Goal: Task Accomplishment & Management: Use online tool/utility

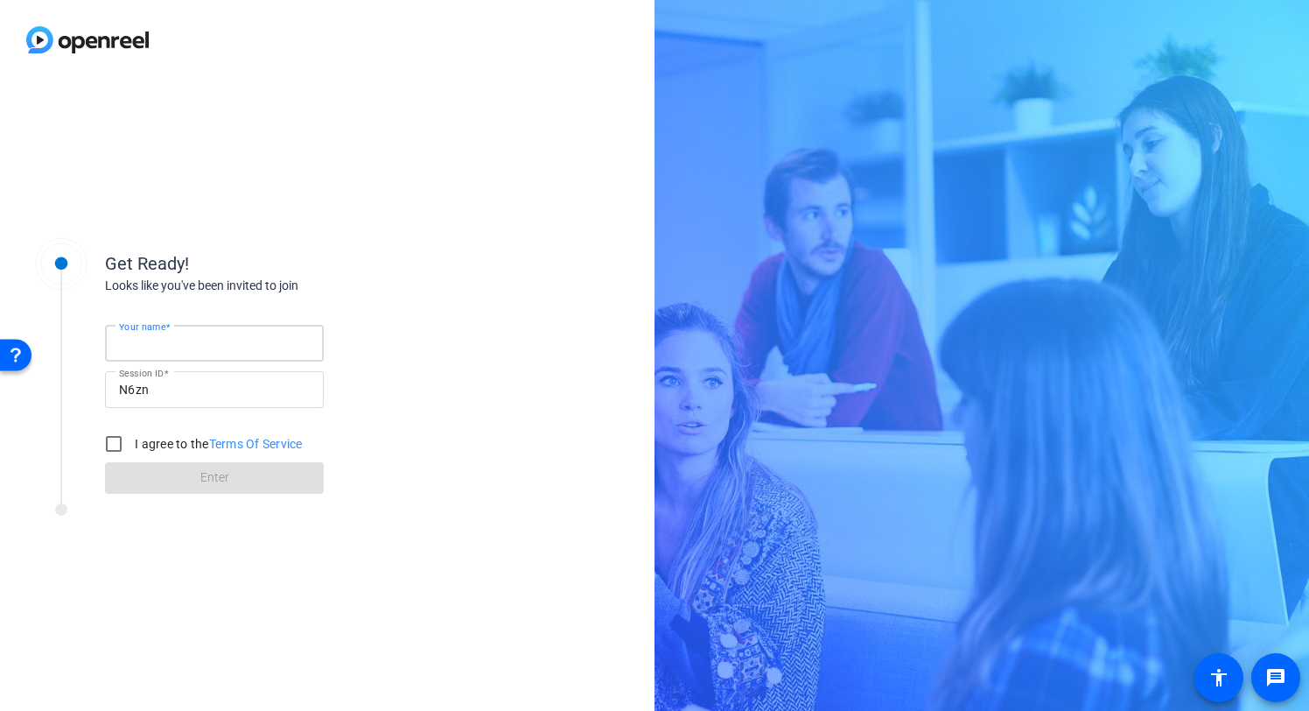
click at [245, 339] on input "Your name" at bounding box center [214, 343] width 191 height 21
type input "[PERSON_NAME]"
click at [544, 275] on div "Get Ready! Looks like you've been invited to join Your name [PERSON_NAME] Sessi…" at bounding box center [327, 395] width 655 height 631
click at [116, 445] on input "I agree to the Terms Of Service" at bounding box center [113, 443] width 35 height 35
checkbox input "true"
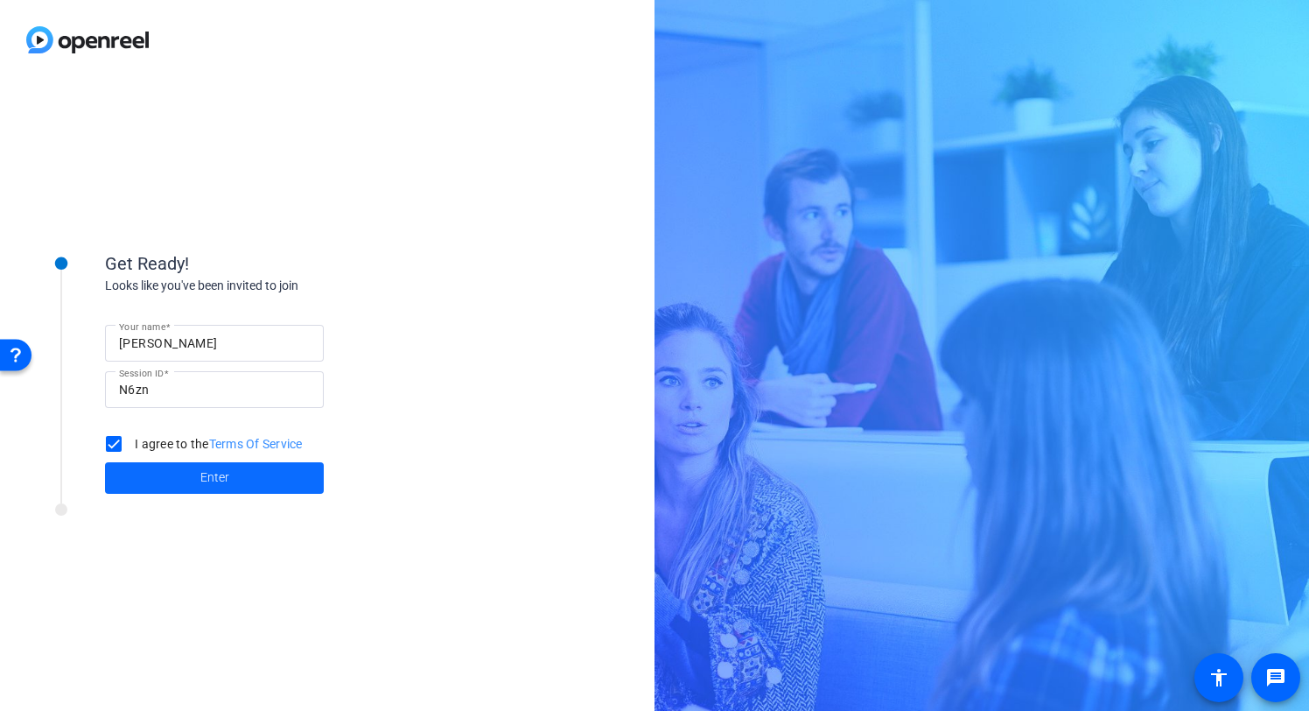
click at [188, 482] on span at bounding box center [214, 478] width 219 height 42
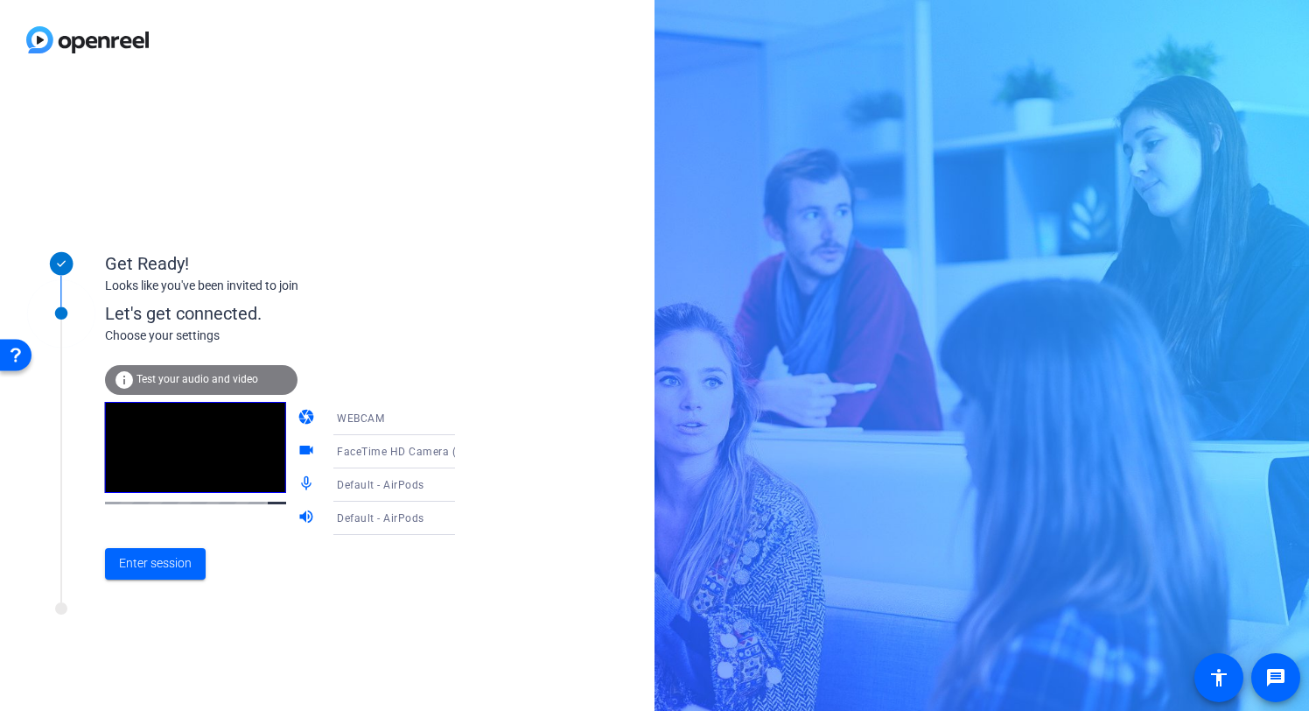
click at [462, 410] on icon at bounding box center [472, 418] width 21 height 21
click at [474, 375] on div at bounding box center [654, 355] width 1309 height 711
click at [298, 417] on mat-icon "camera" at bounding box center [308, 418] width 21 height 21
click at [376, 450] on span "FaceTime HD Camera (3A71:F4B5)" at bounding box center [426, 451] width 179 height 14
click at [555, 449] on div at bounding box center [654, 355] width 1309 height 711
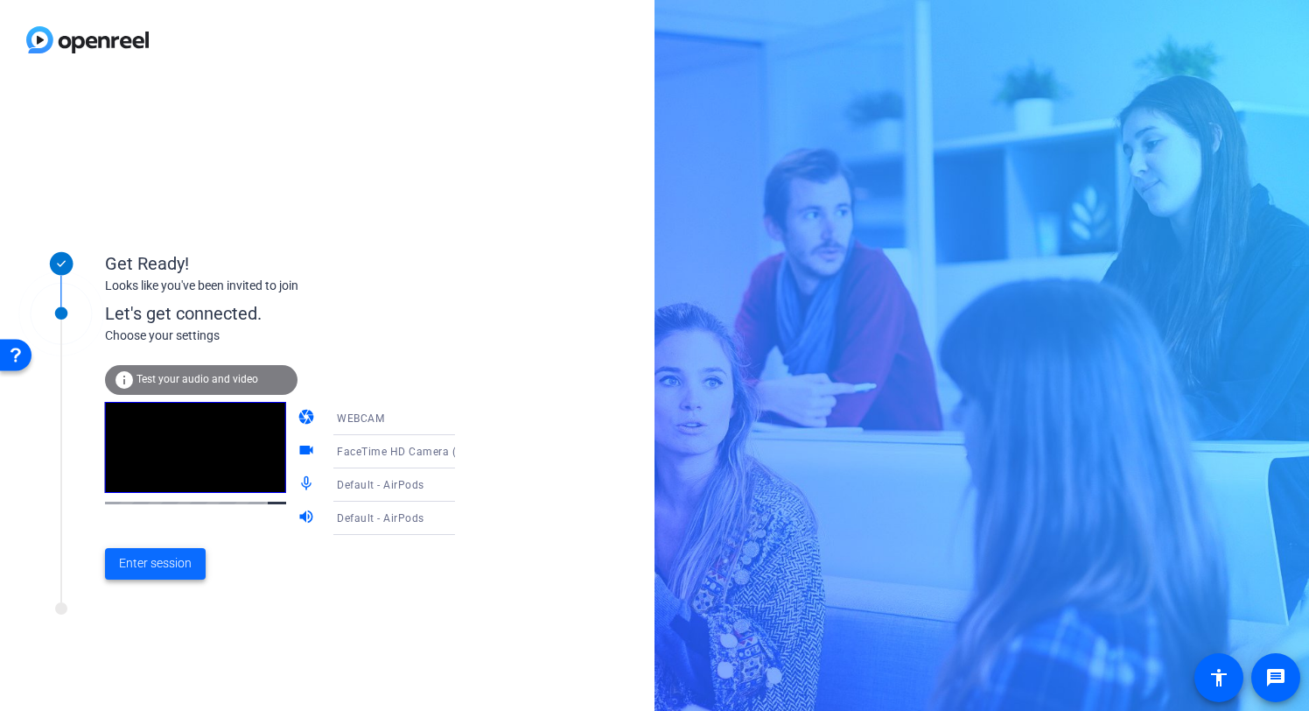
click at [171, 565] on span "Enter session" at bounding box center [155, 563] width 73 height 18
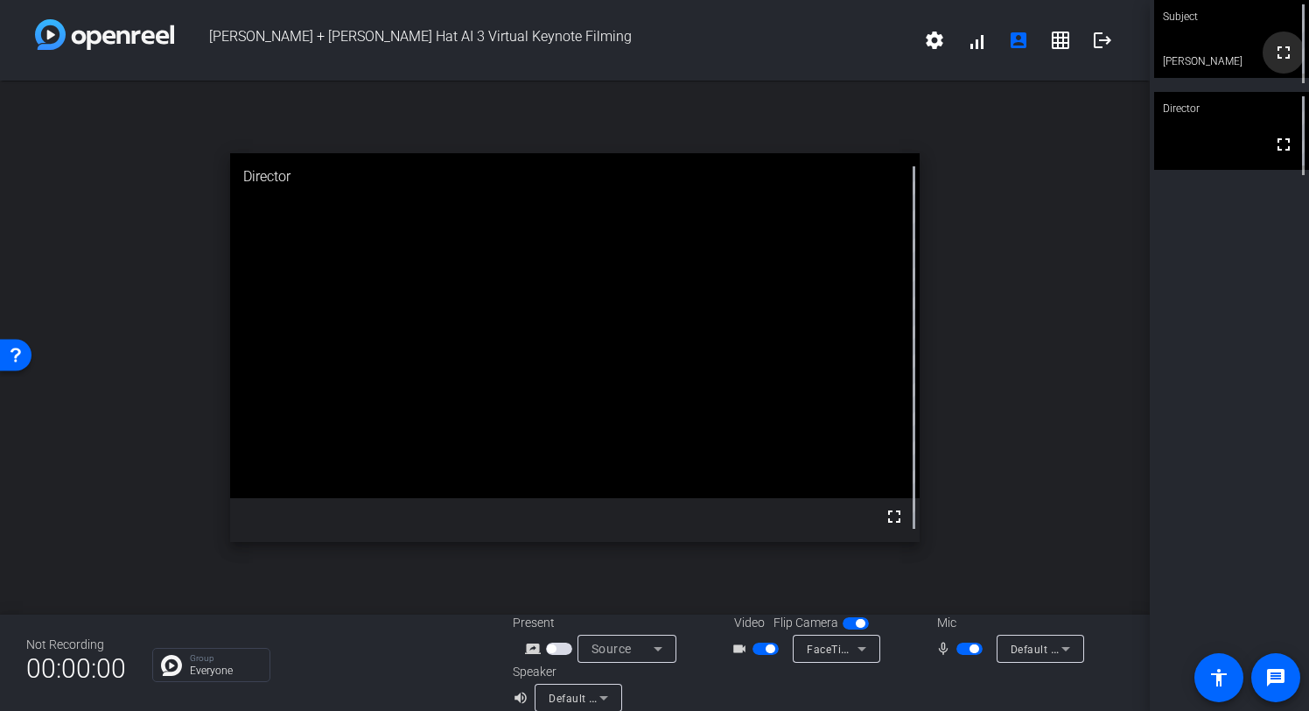
click at [1280, 63] on mat-icon "fullscreen" at bounding box center [1283, 52] width 21 height 21
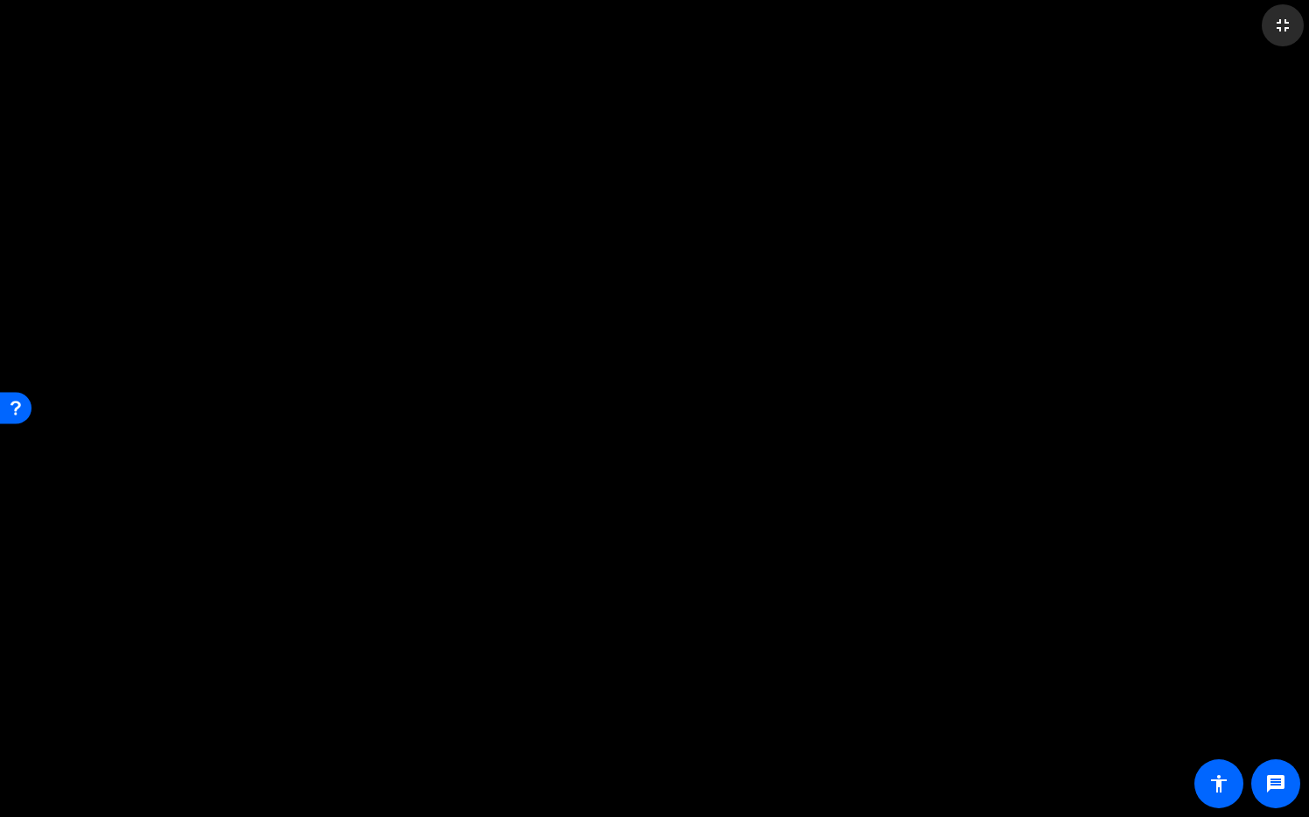
click at [1279, 24] on mat-icon "fullscreen_exit" at bounding box center [1283, 25] width 21 height 21
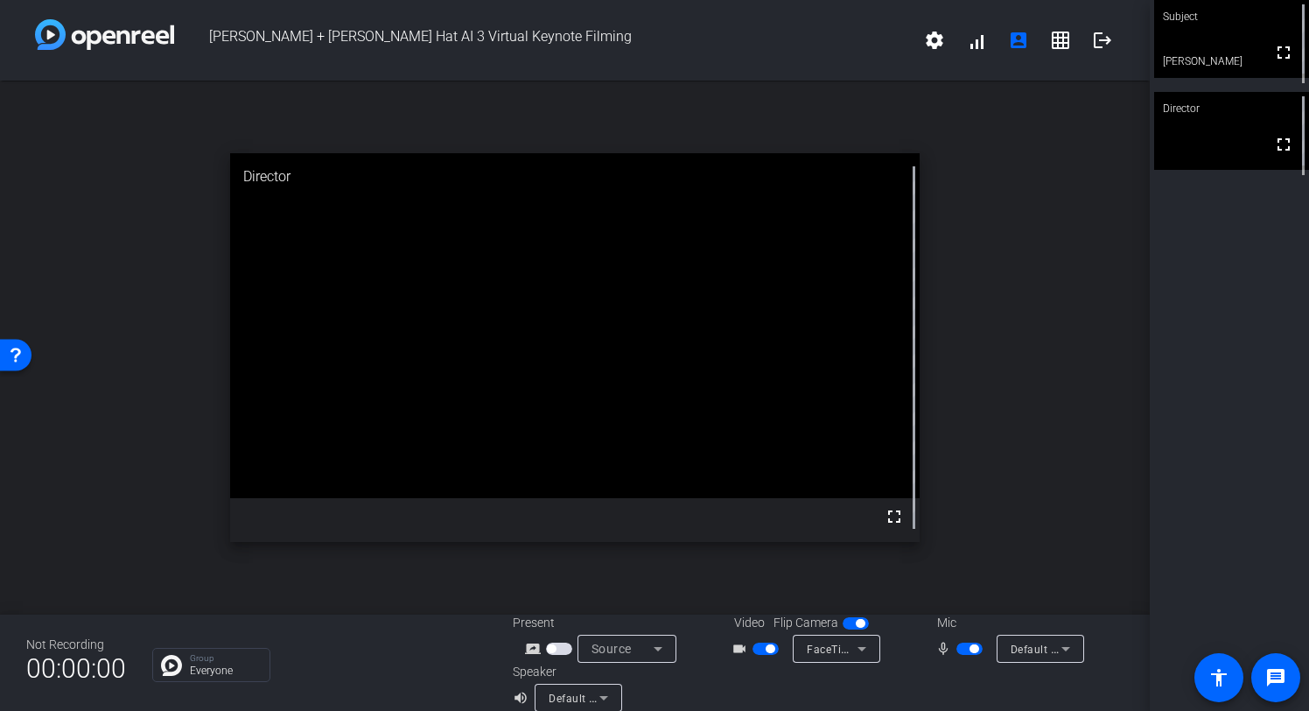
click at [1226, 159] on video at bounding box center [1231, 131] width 155 height 78
click at [639, 282] on video at bounding box center [575, 325] width 690 height 345
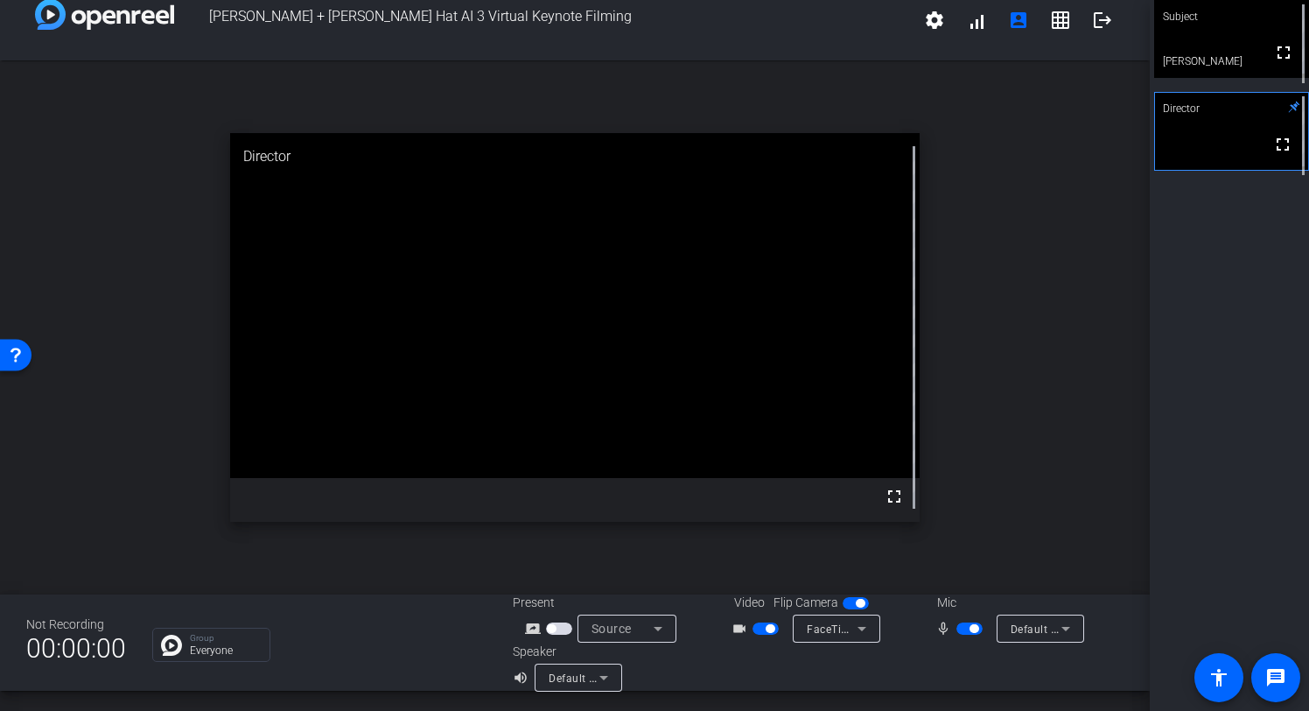
click at [12, 355] on div "Open Resource Center" at bounding box center [16, 354] width 14 height 14
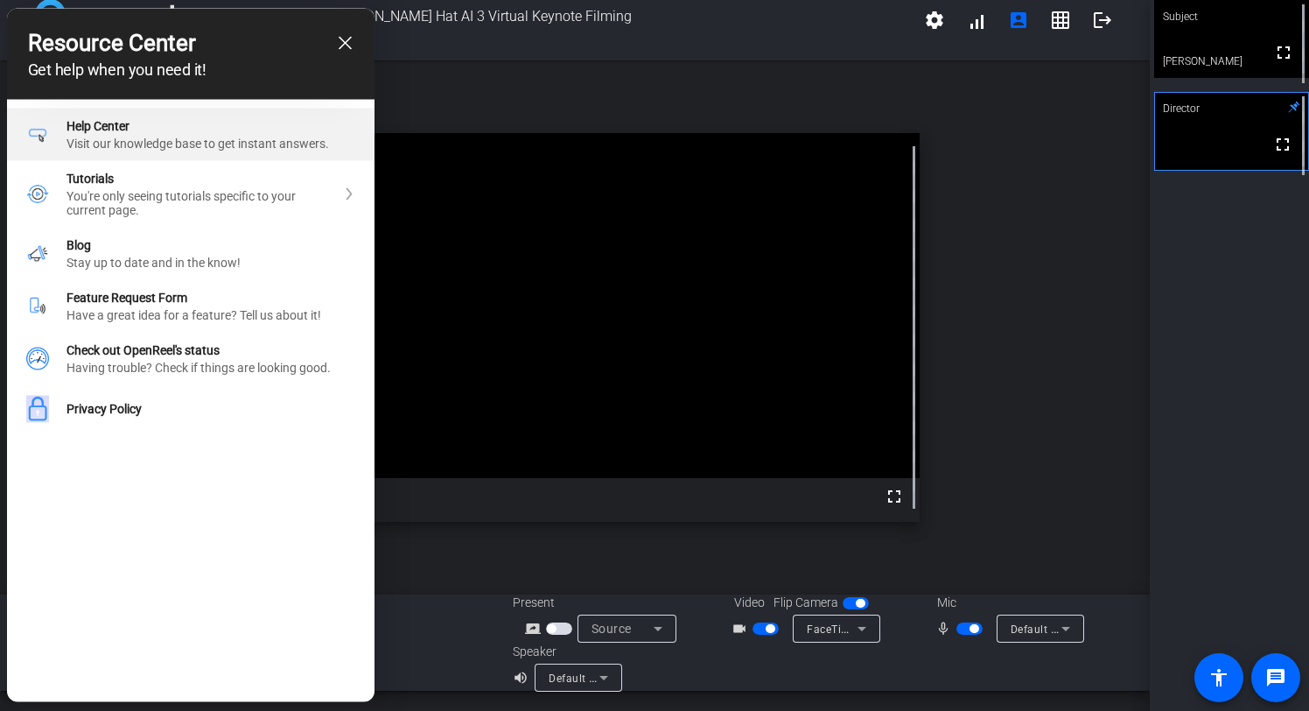
click at [194, 137] on div "Help Center Visit our knowledge base to get instant answers." at bounding box center [211, 135] width 289 height 32
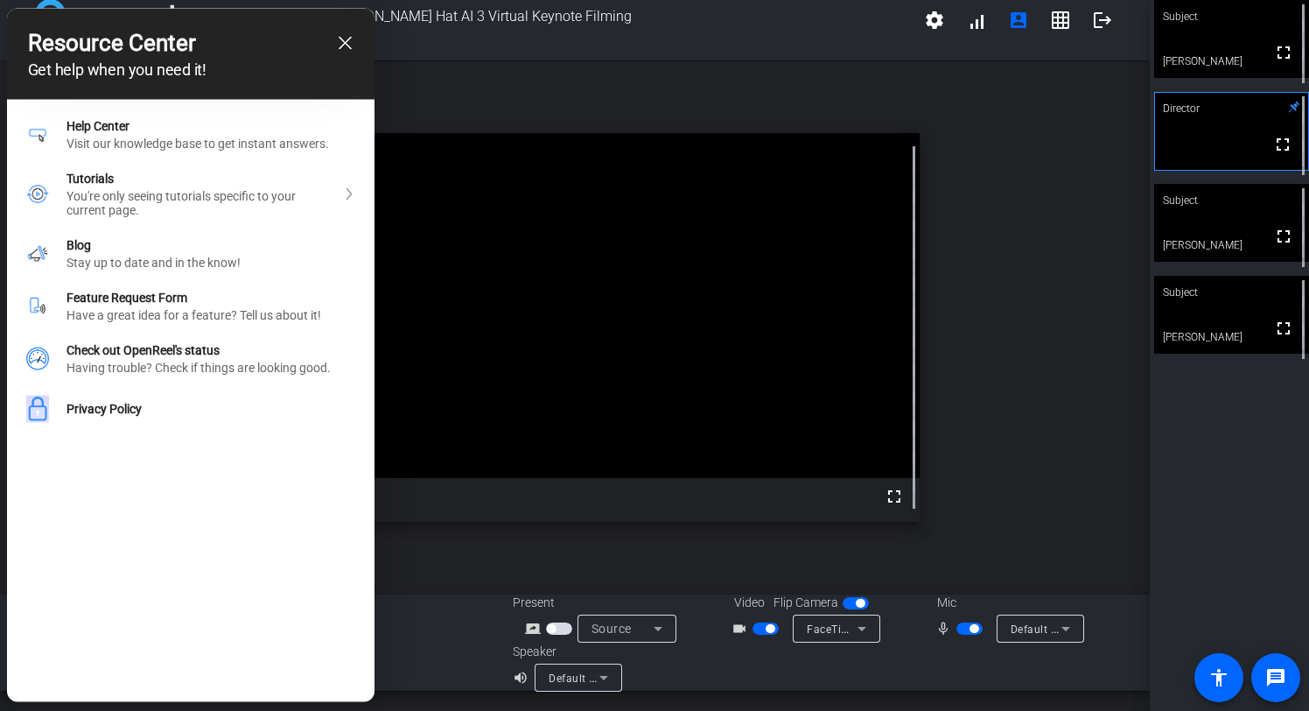
click at [345, 41] on icon "close resource center" at bounding box center [345, 43] width 13 height 13
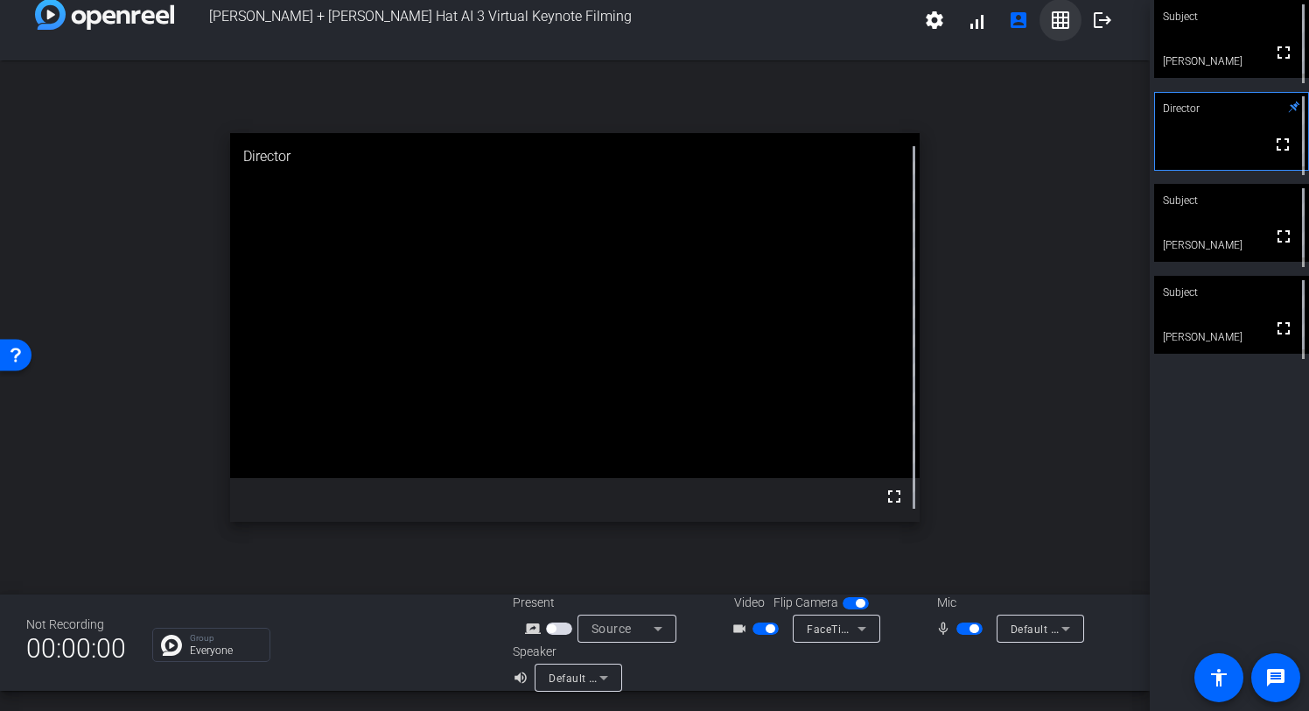
click at [1056, 16] on mat-icon "grid_on" at bounding box center [1060, 20] width 21 height 21
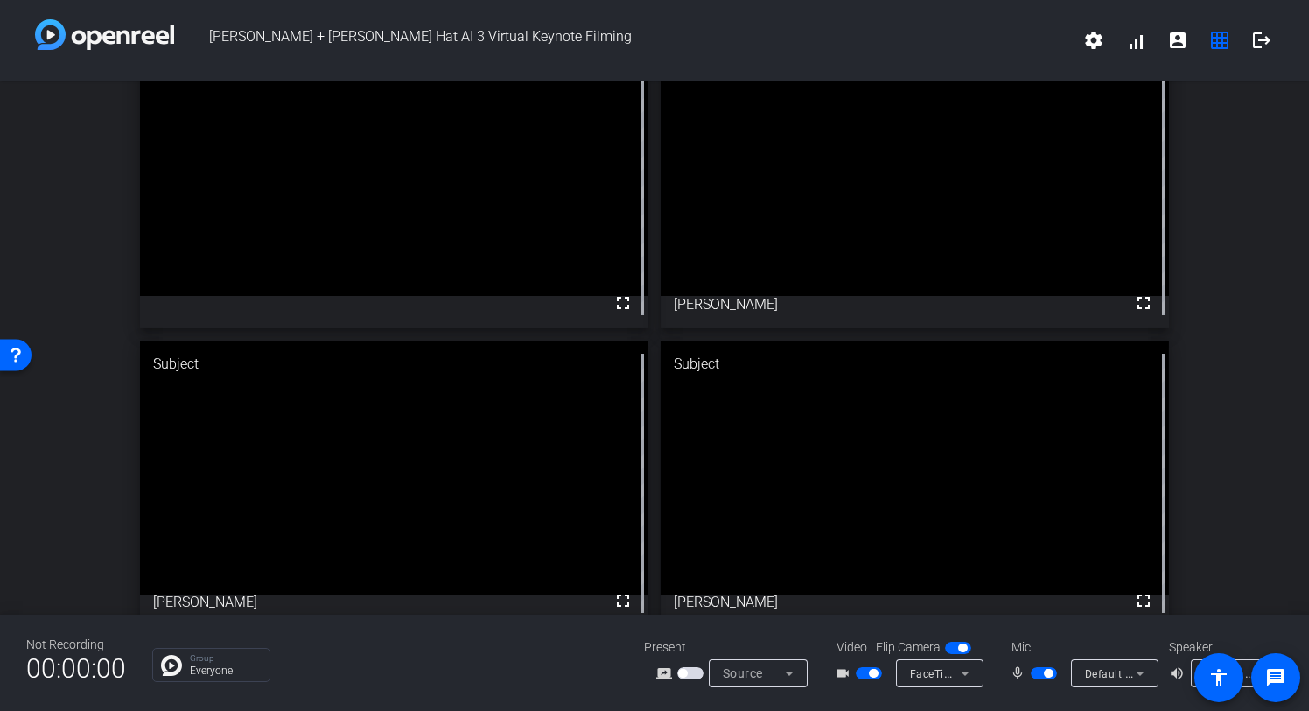
scroll to position [76, 0]
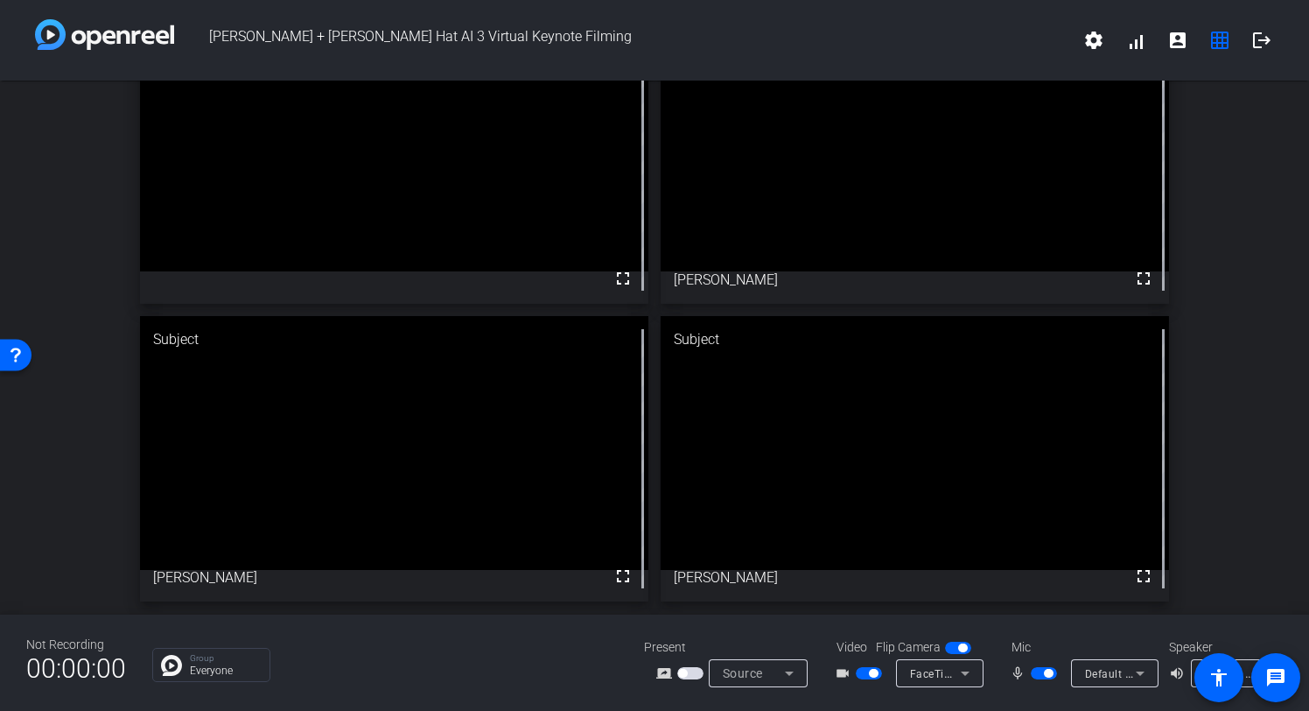
click at [700, 624] on div "Not Recording 00:00:00 Group Everyone Present screen_share_outline Source Video…" at bounding box center [654, 662] width 1309 height 96
click at [1046, 671] on span "button" at bounding box center [1048, 673] width 9 height 9
click at [1063, 644] on div "Mic" at bounding box center [1081, 647] width 175 height 18
drag, startPoint x: 1041, startPoint y: 654, endPoint x: 1041, endPoint y: 667, distance: 13.1
click at [1041, 658] on div "Mic mic_none Default - AirPods" at bounding box center [1081, 662] width 175 height 49
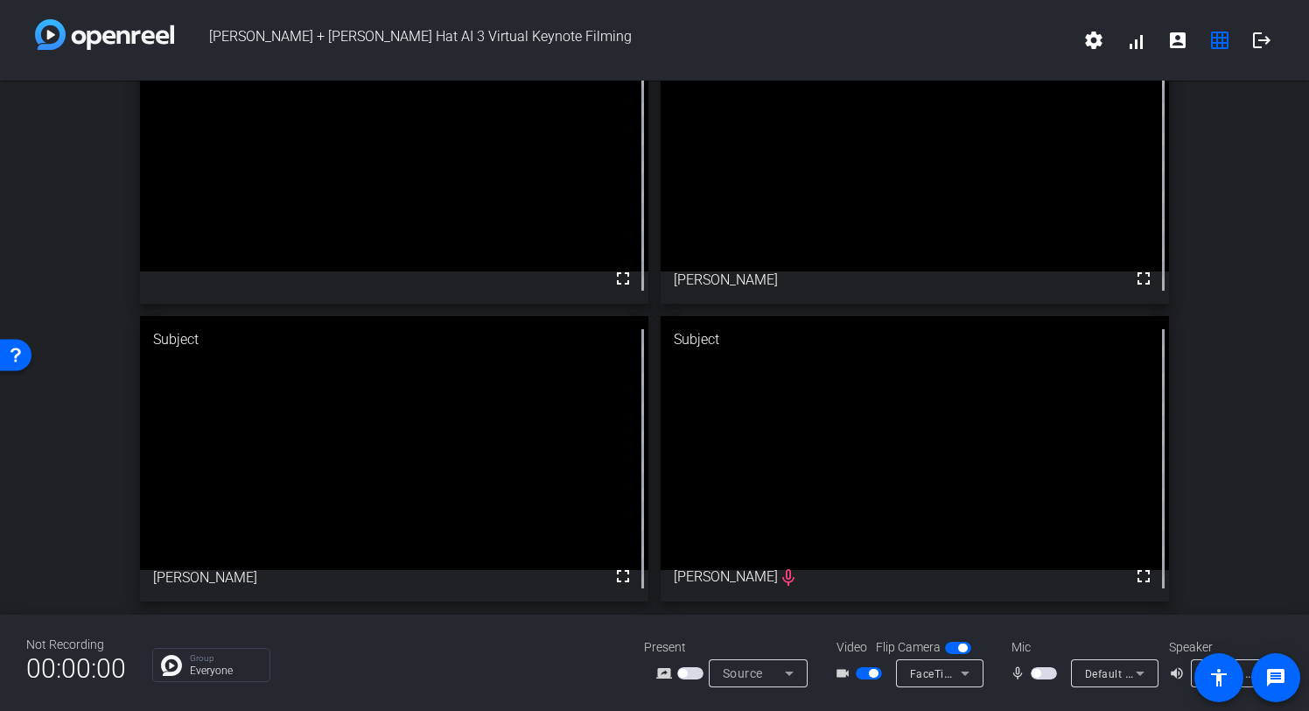
click at [1042, 670] on span "button" at bounding box center [1044, 673] width 26 height 12
click at [692, 672] on span "button" at bounding box center [690, 673] width 26 height 12
click at [796, 672] on icon at bounding box center [789, 673] width 21 height 21
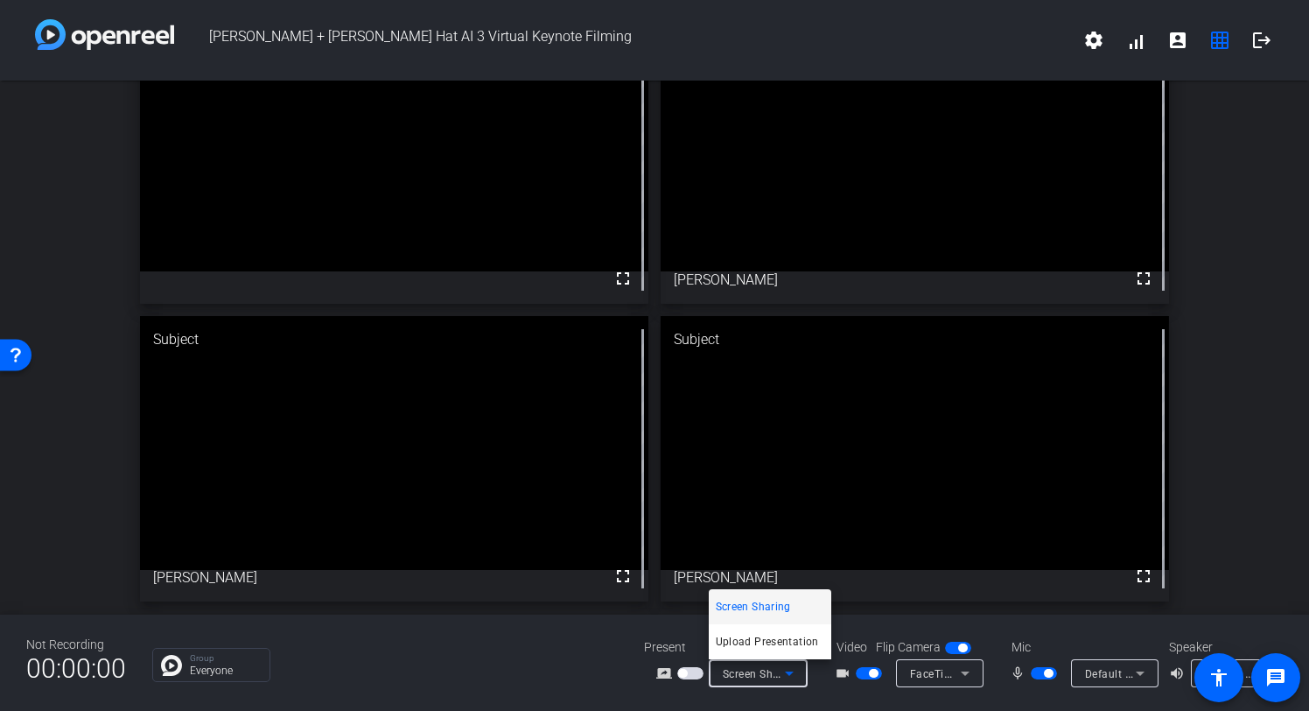
click at [1269, 530] on div at bounding box center [654, 355] width 1309 height 711
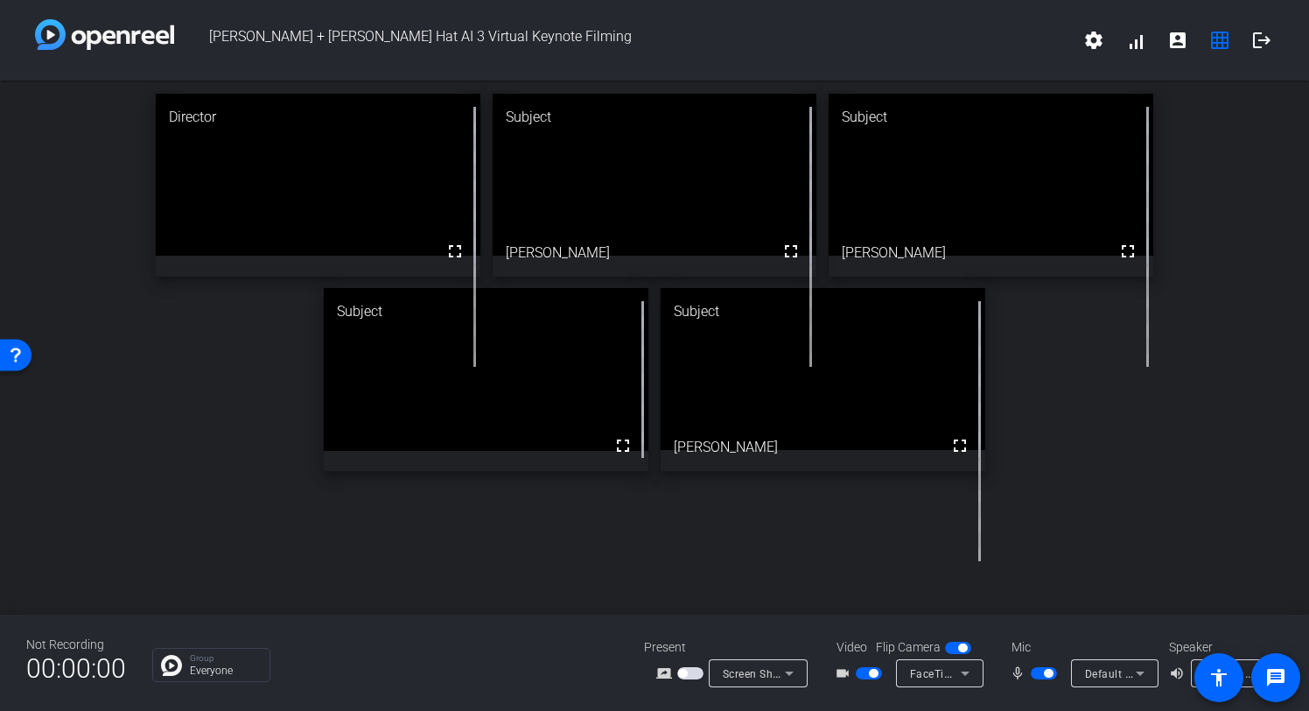
scroll to position [0, 0]
click at [1035, 672] on span "button" at bounding box center [1044, 673] width 26 height 12
click at [1046, 646] on div "Mic" at bounding box center [1081, 647] width 175 height 18
click at [1046, 642] on div "Mic" at bounding box center [1081, 647] width 175 height 18
click at [1046, 676] on span "button" at bounding box center [1044, 673] width 26 height 12
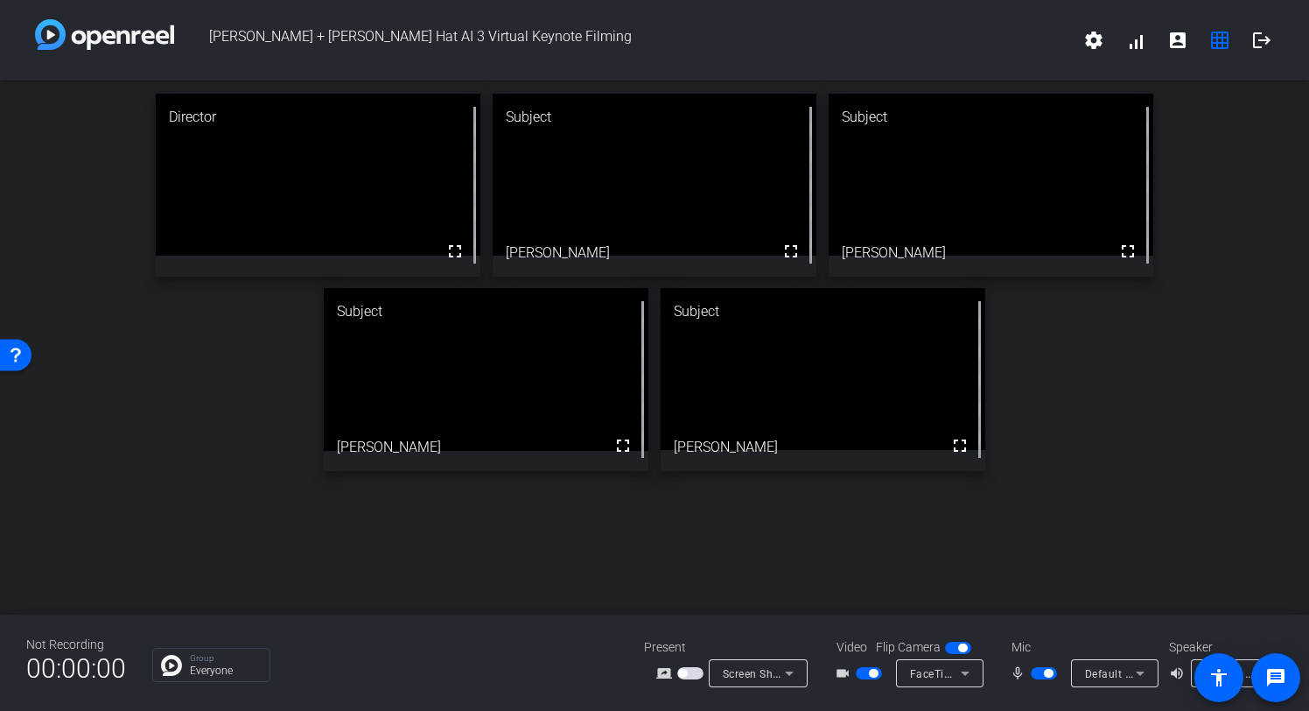
click at [1044, 672] on span "button" at bounding box center [1048, 673] width 9 height 9
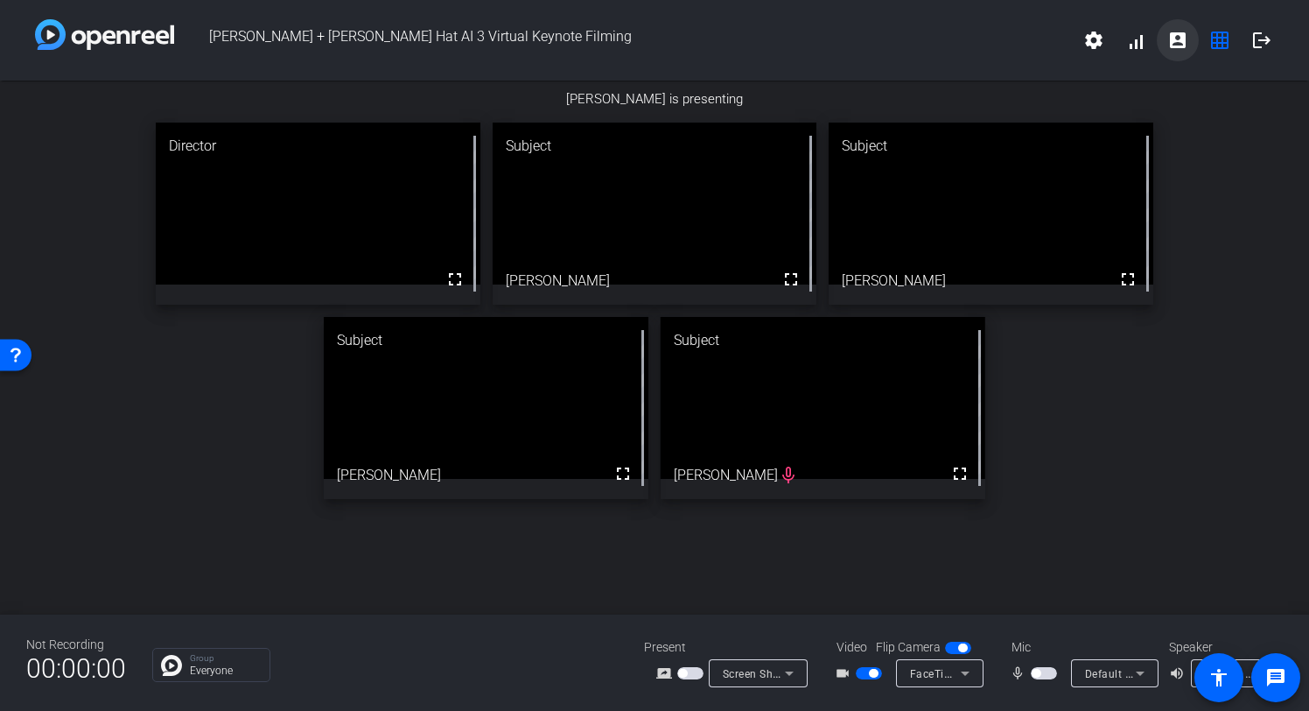
click at [1180, 41] on mat-icon "account_box" at bounding box center [1178, 40] width 21 height 21
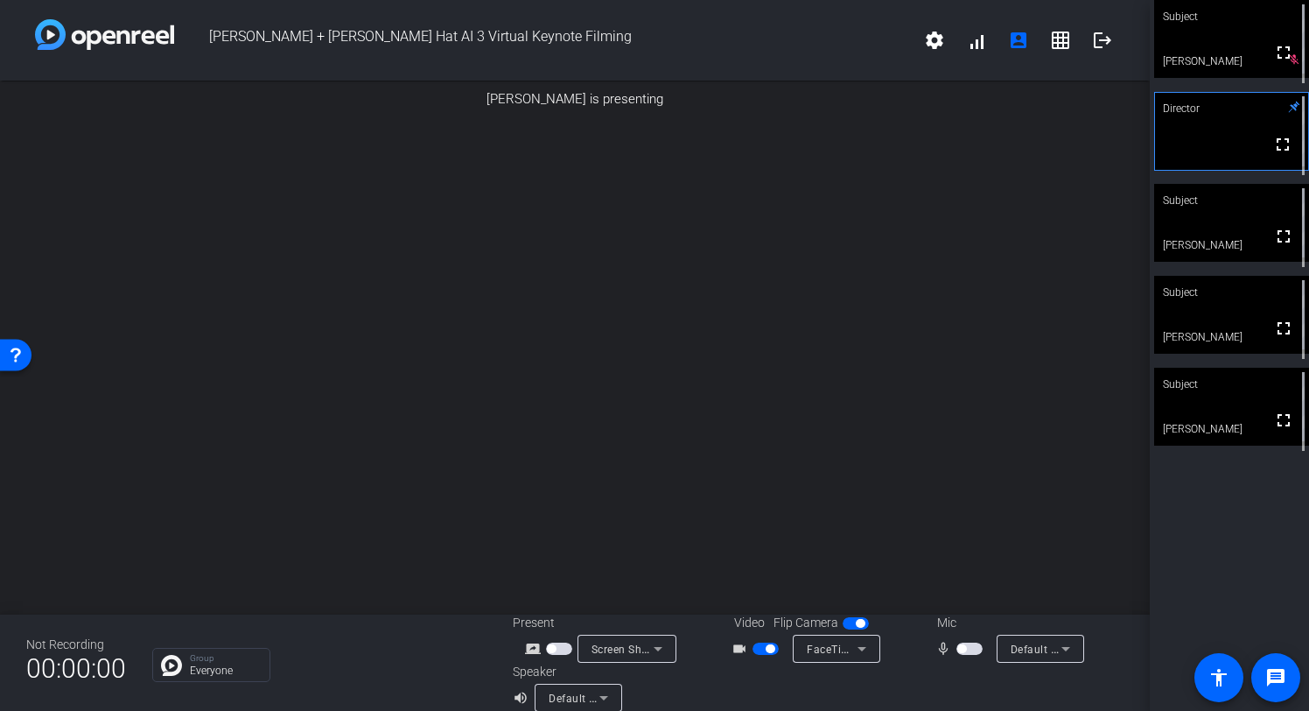
click at [896, 677] on div at bounding box center [970, 687] width 305 height 49
click at [1294, 109] on icon at bounding box center [1294, 107] width 12 height 12
click at [1293, 107] on icon at bounding box center [1294, 107] width 11 height 11
click at [1285, 430] on mat-icon "fullscreen" at bounding box center [1283, 420] width 21 height 21
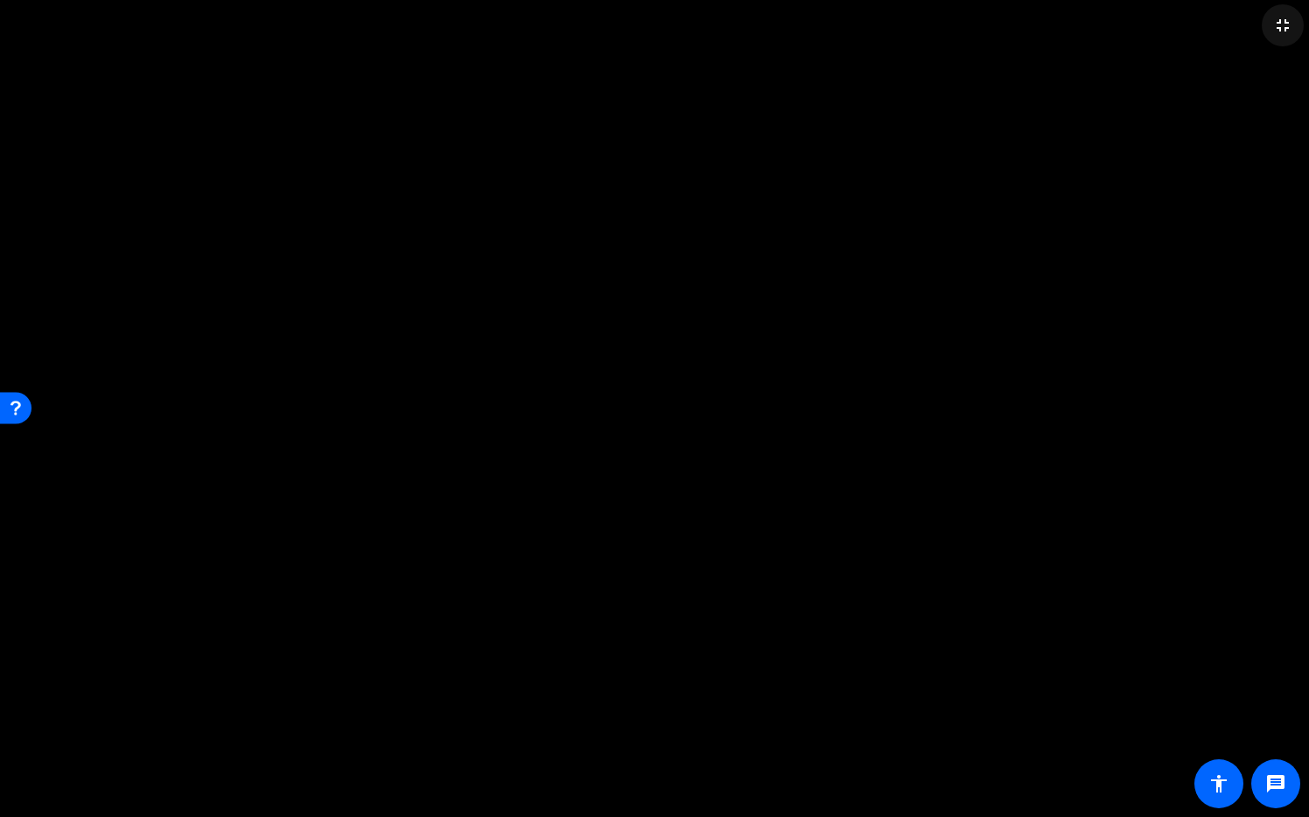
click at [1280, 31] on mat-icon "fullscreen_exit" at bounding box center [1283, 25] width 21 height 21
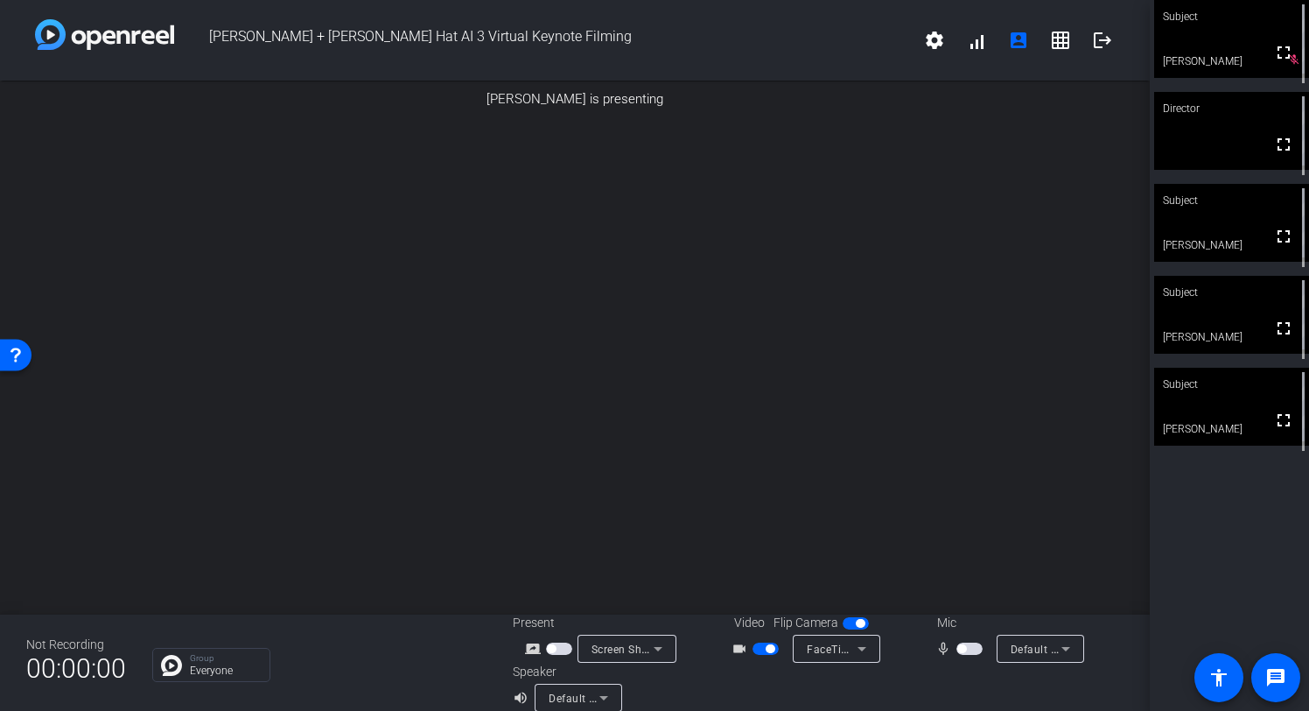
click at [1201, 539] on div "Subject fullscreen [PERSON_NAME] Director fullscreen Subject fullscreen [PERSON…" at bounding box center [1229, 355] width 159 height 711
click at [1282, 431] on mat-icon "fullscreen" at bounding box center [1283, 420] width 21 height 21
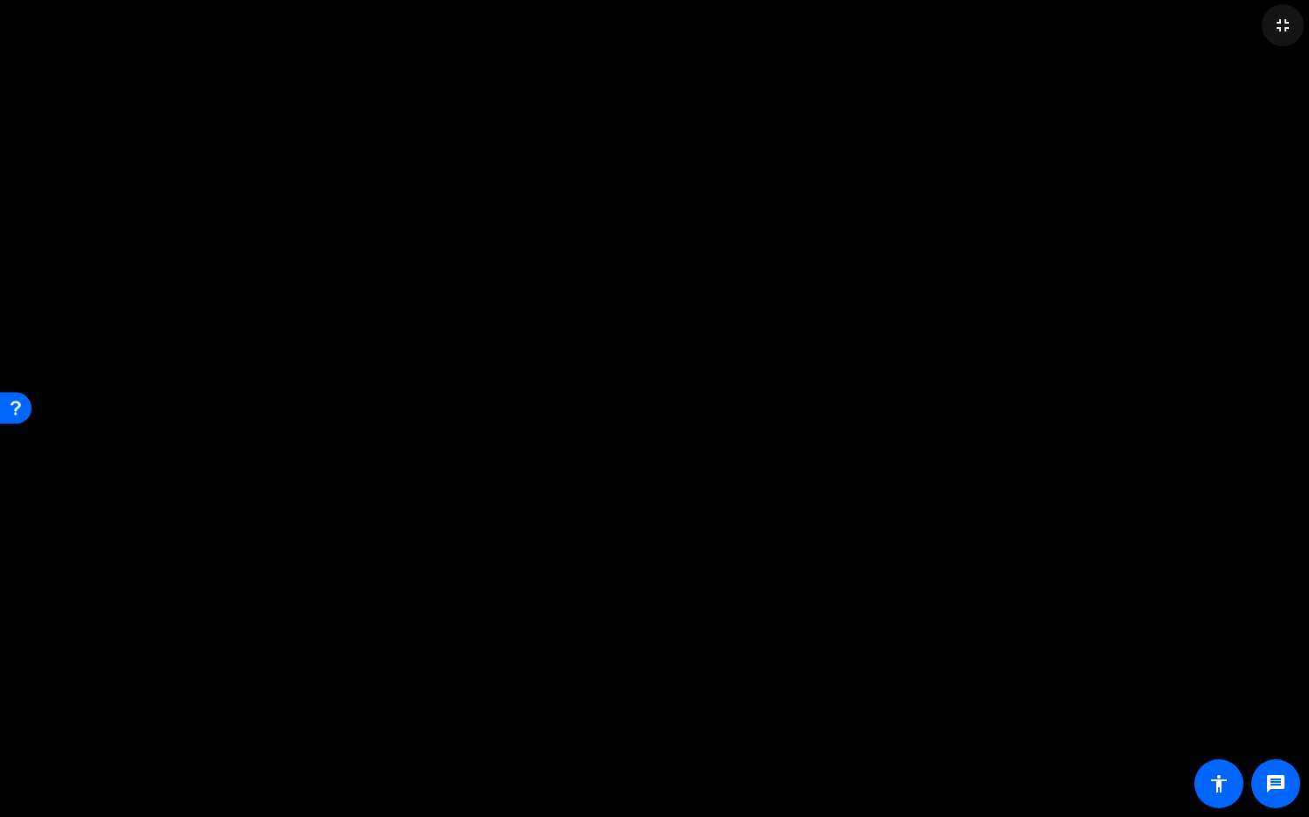
click at [1280, 25] on mat-icon "fullscreen_exit" at bounding box center [1283, 25] width 21 height 21
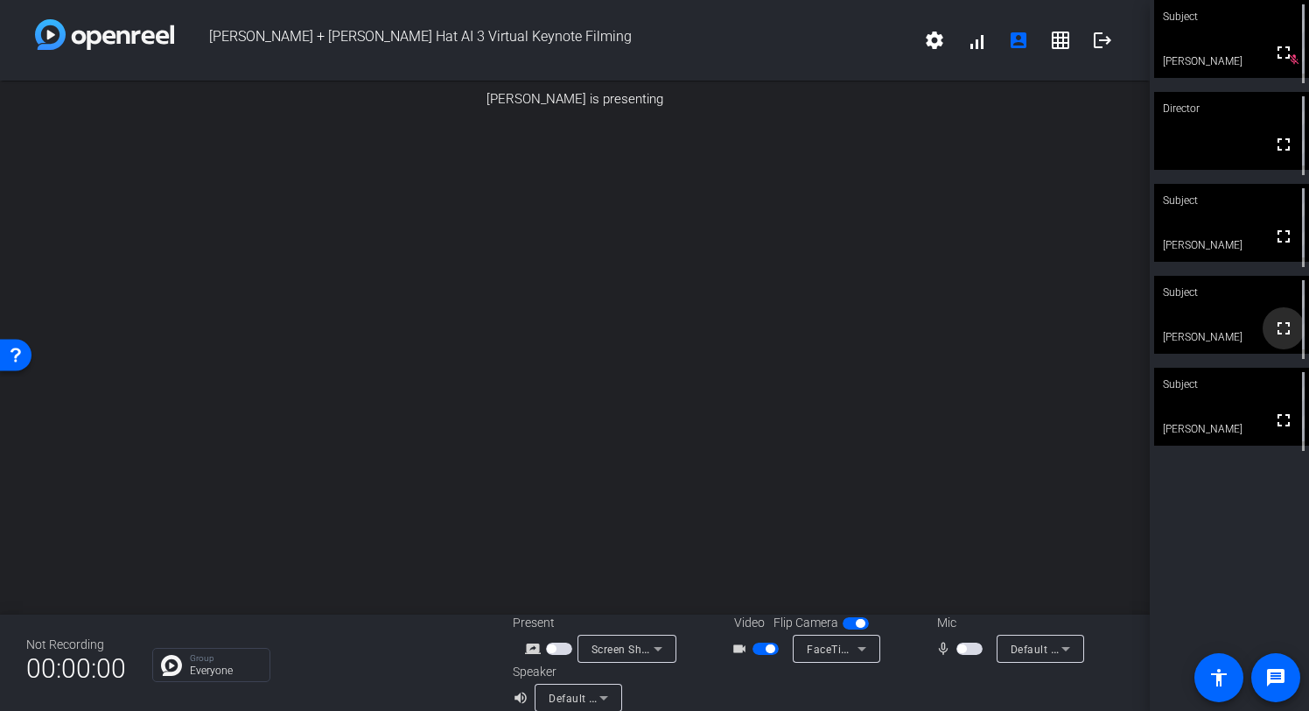
click at [1289, 332] on mat-icon "fullscreen" at bounding box center [1283, 328] width 21 height 21
click at [1293, 291] on icon at bounding box center [1294, 290] width 11 height 11
click at [1283, 339] on mat-icon "fullscreen" at bounding box center [1283, 328] width 21 height 21
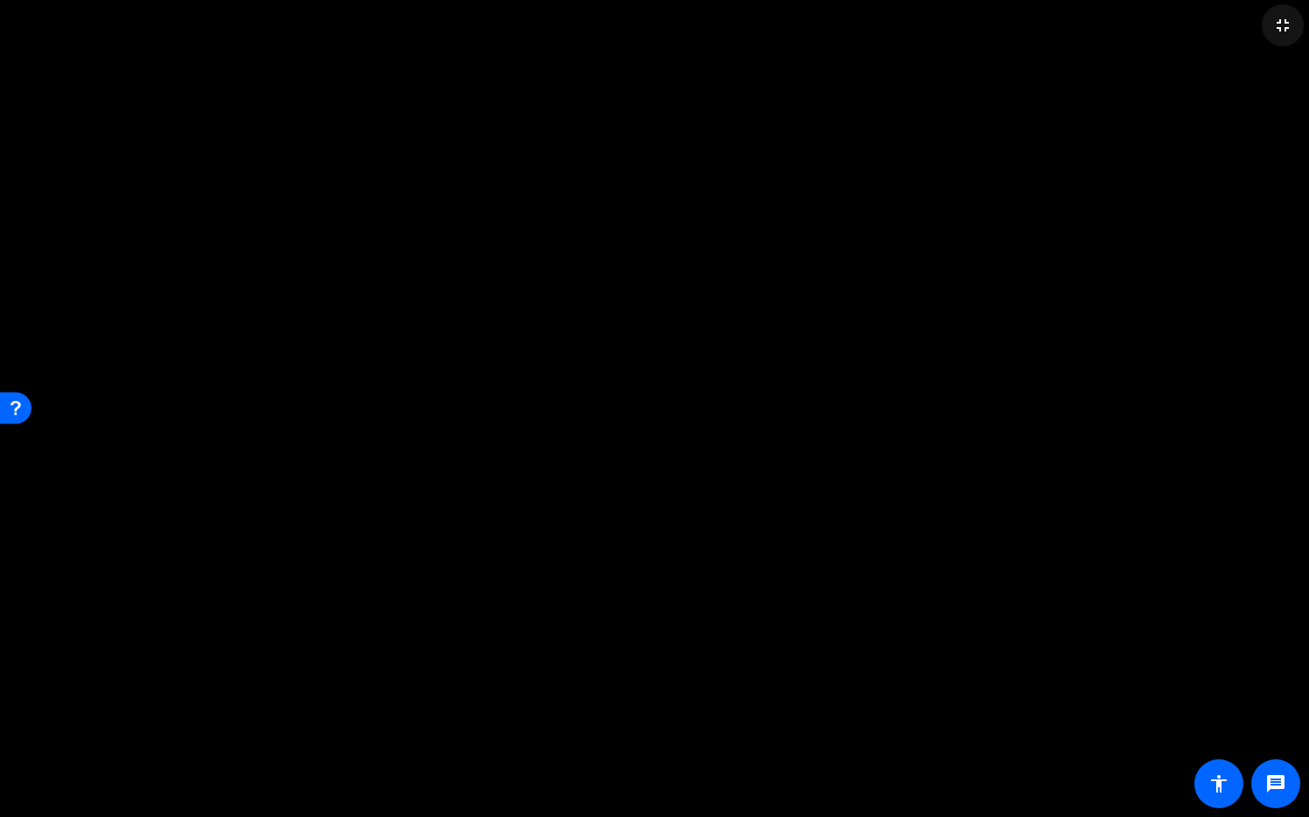
click at [1280, 33] on mat-icon "fullscreen_exit" at bounding box center [1283, 25] width 21 height 21
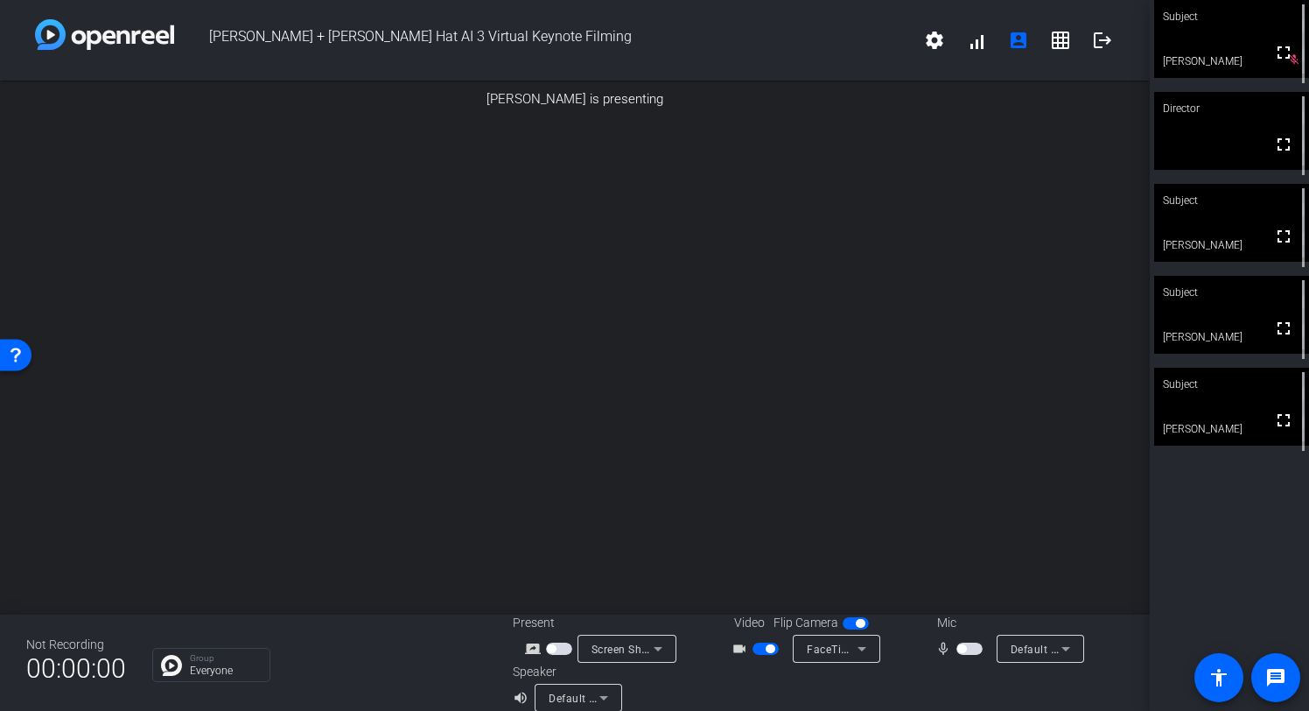
click at [1241, 514] on div "Subject fullscreen [PERSON_NAME] Director fullscreen Subject fullscreen [PERSON…" at bounding box center [1229, 355] width 159 height 711
click at [1131, 109] on div at bounding box center [575, 109] width 1150 height 0
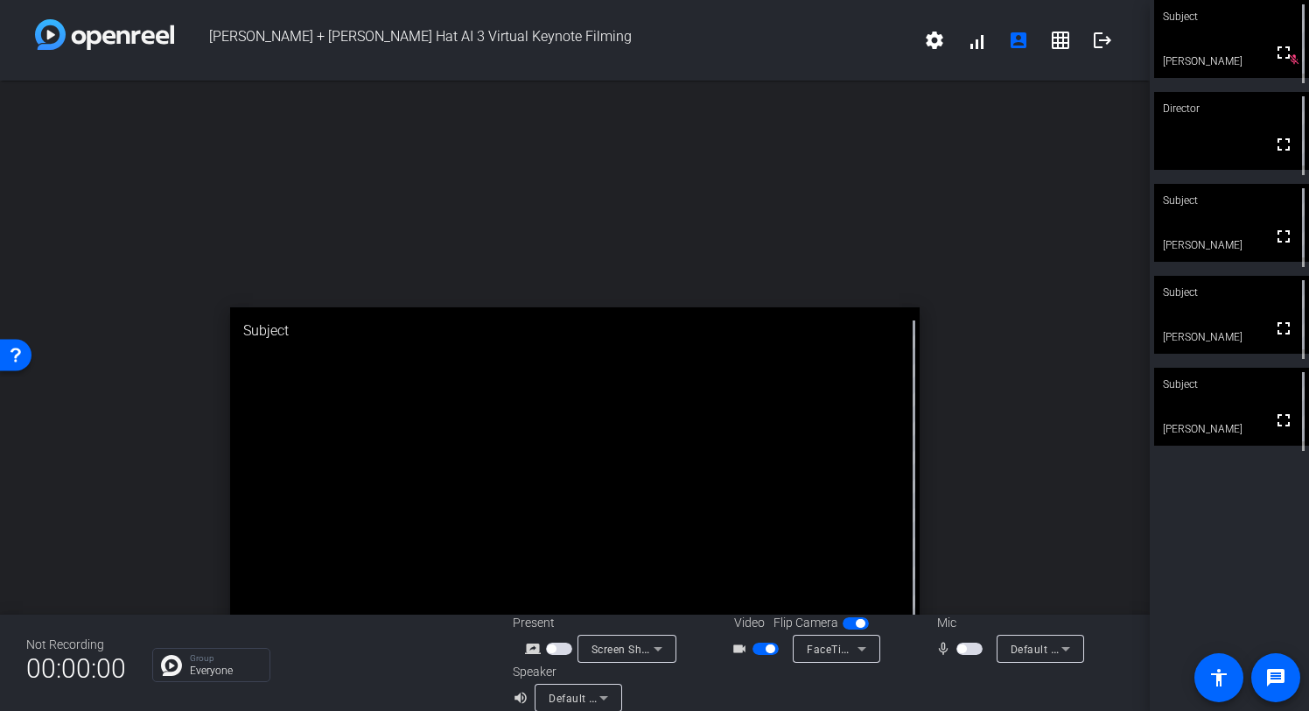
scroll to position [543, 0]
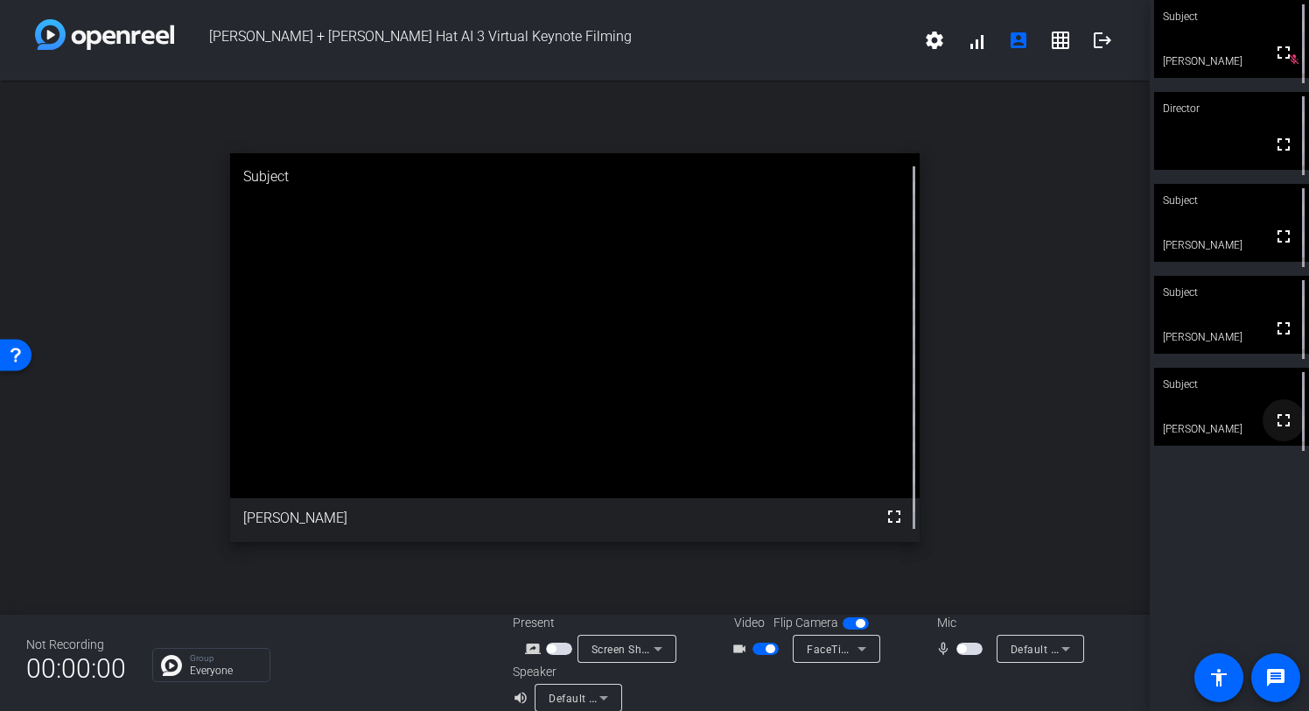
click at [1284, 429] on mat-icon "fullscreen" at bounding box center [1283, 420] width 21 height 21
click at [1038, 409] on div "open_in_new Subject fullscreen [PERSON_NAME]" at bounding box center [575, 348] width 1150 height 534
drag, startPoint x: 1053, startPoint y: 551, endPoint x: 1035, endPoint y: 571, distance: 26.7
click at [1053, 551] on div "open_in_new Subject fullscreen [PERSON_NAME]" at bounding box center [575, 348] width 1150 height 534
click at [969, 646] on span "button" at bounding box center [970, 648] width 26 height 12
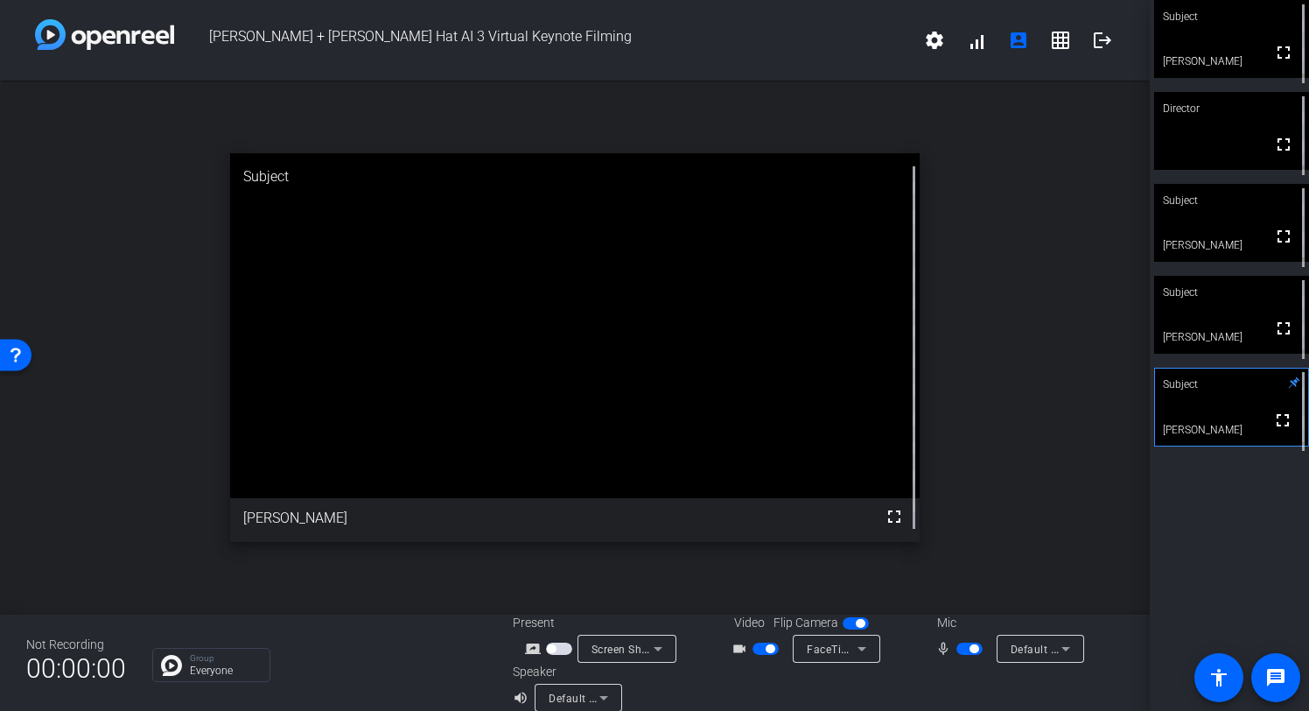
click at [974, 647] on span "button" at bounding box center [974, 648] width 9 height 9
click at [1294, 525] on div "Subject fullscreen [PERSON_NAME] Director fullscreen Subject fullscreen [PERSON…" at bounding box center [1229, 355] width 159 height 711
click at [1224, 497] on div "Subject fullscreen [PERSON_NAME] Director fullscreen Subject fullscreen [PERSON…" at bounding box center [1229, 355] width 159 height 711
drag, startPoint x: 768, startPoint y: 645, endPoint x: 752, endPoint y: 569, distance: 77.8
click at [745, 561] on div "[PERSON_NAME] + [PERSON_NAME] Hat AI 3 Virtual Keynote Filming settings signal_…" at bounding box center [575, 355] width 1150 height 711
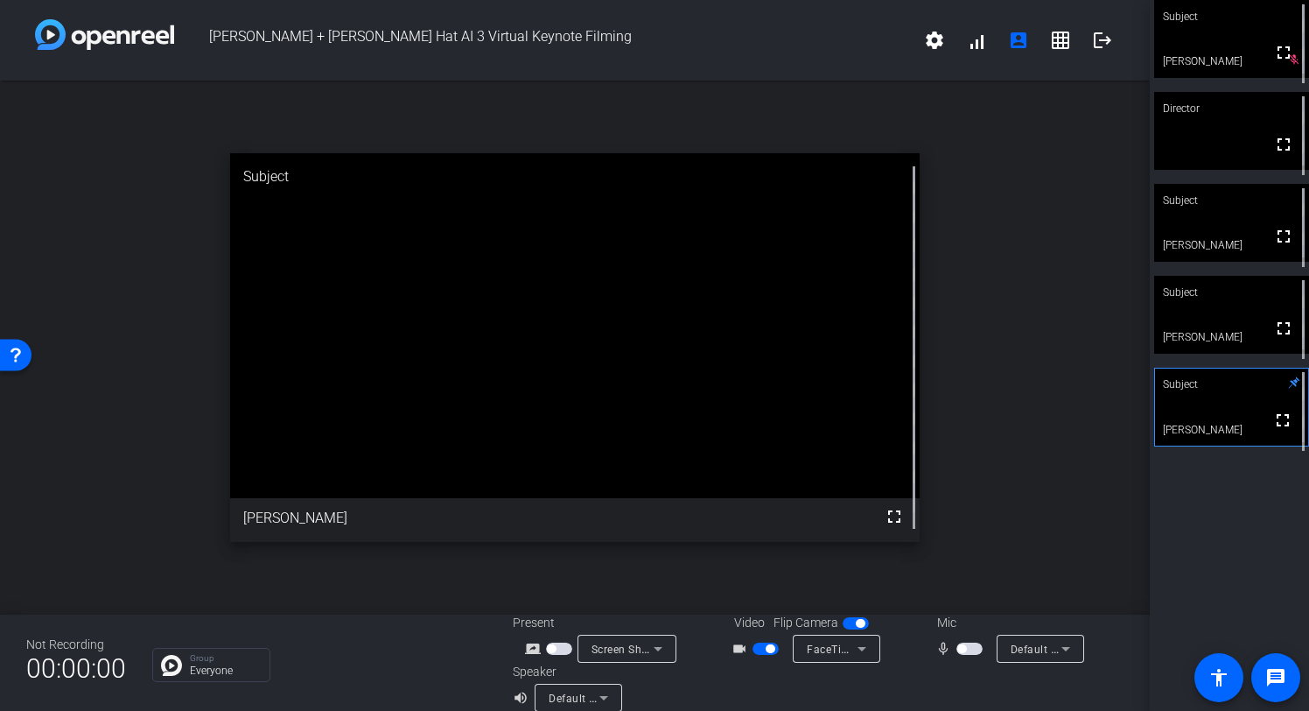
click at [768, 646] on span "button" at bounding box center [770, 648] width 9 height 9
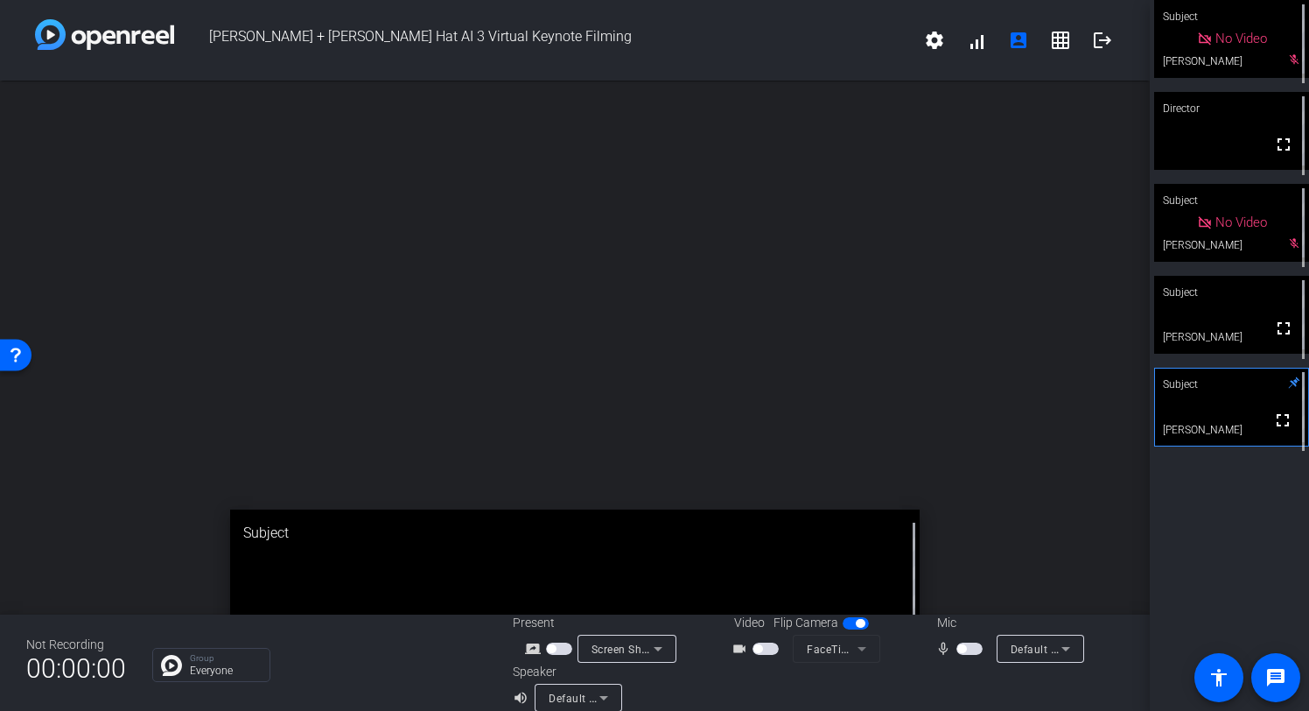
scroll to position [0, 0]
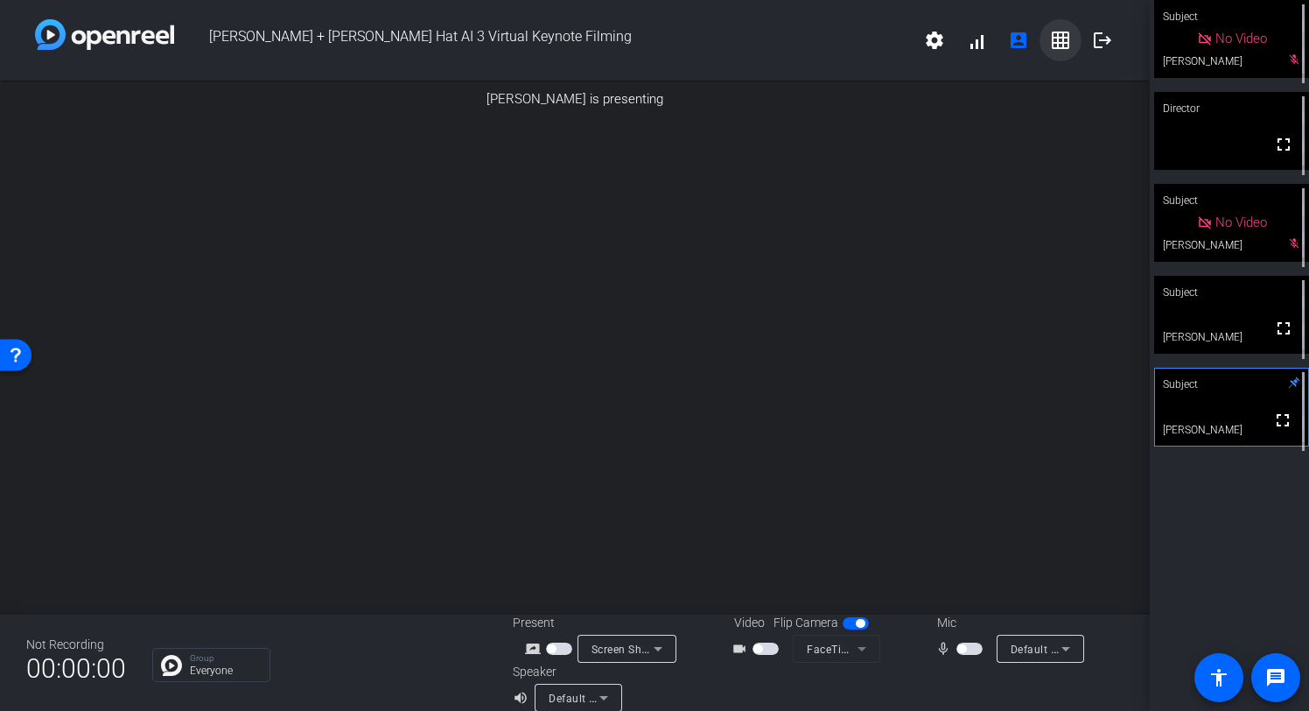
click at [1056, 47] on mat-icon "grid_on" at bounding box center [1060, 40] width 21 height 21
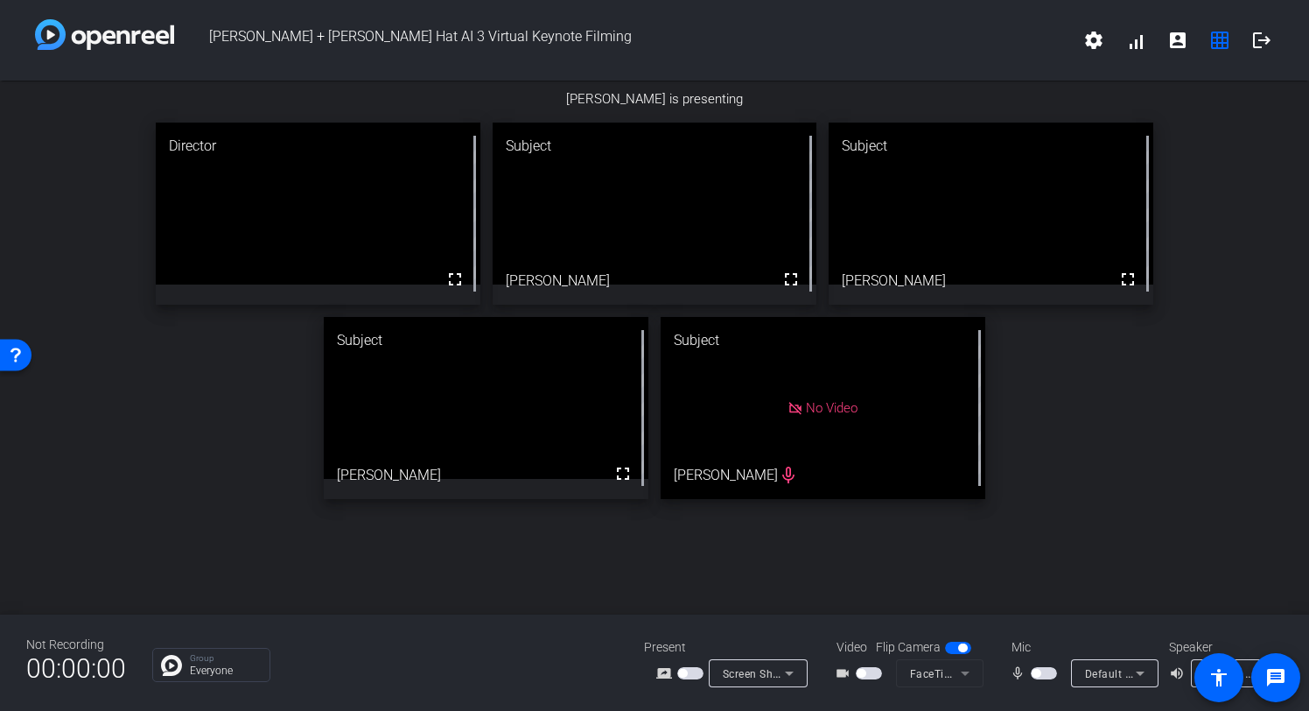
click at [1042, 667] on span "button" at bounding box center [1044, 673] width 26 height 12
click at [1042, 672] on span "button" at bounding box center [1044, 673] width 26 height 12
click at [874, 672] on span "button" at bounding box center [869, 673] width 26 height 12
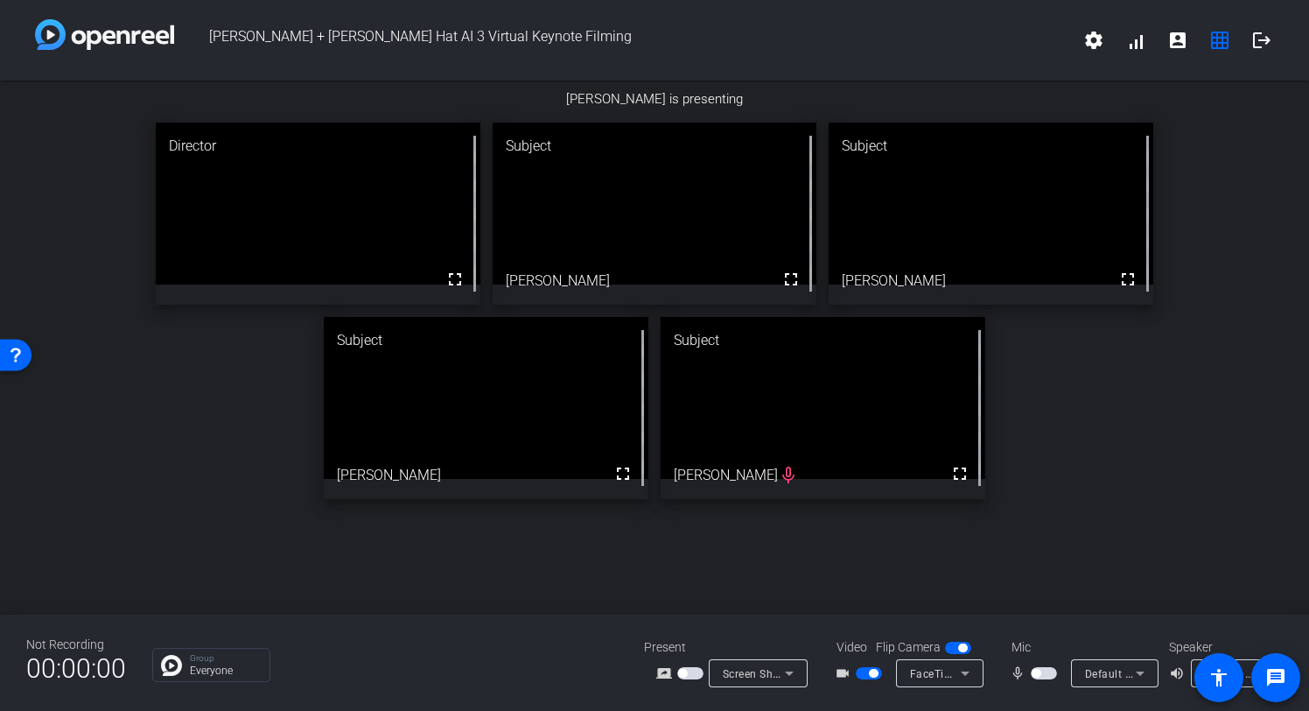
click at [646, 571] on div "[PERSON_NAME] is presenting Director fullscreen Subject fullscreen [PERSON_NAME…" at bounding box center [654, 356] width 1309 height 534
click at [501, 596] on div "[PERSON_NAME] is presenting Director fullscreen Subject fullscreen [PERSON_NAME…" at bounding box center [654, 356] width 1309 height 534
click at [1090, 550] on div "[PERSON_NAME] is presenting Director fullscreen Subject fullscreen [PERSON_NAME…" at bounding box center [654, 356] width 1309 height 534
click at [1084, 548] on div "[PERSON_NAME] is presenting Director fullscreen Subject fullscreen [PERSON_NAME…" at bounding box center [654, 356] width 1309 height 534
click at [213, 478] on div "Director fullscreen Subject fullscreen [PERSON_NAME] Subject fullscreen [PERSON…" at bounding box center [654, 310] width 1309 height 403
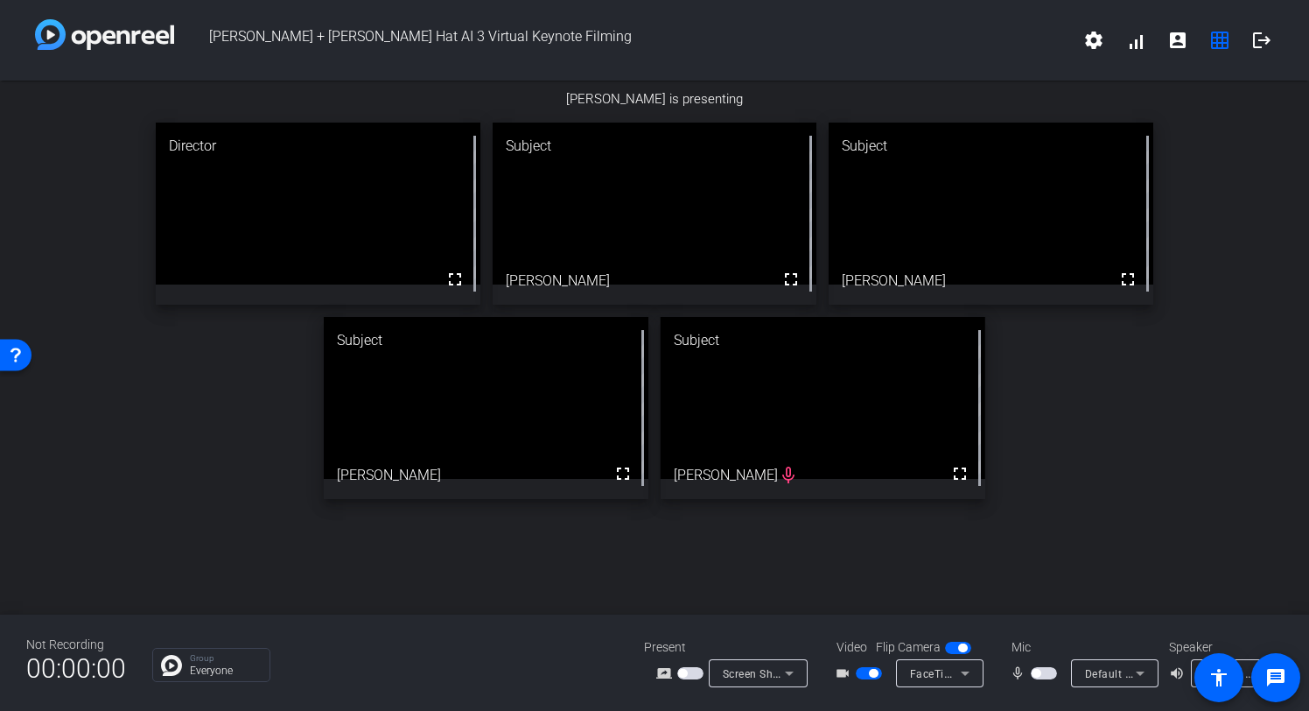
drag, startPoint x: 761, startPoint y: 572, endPoint x: 865, endPoint y: 587, distance: 104.3
click at [761, 573] on div "[PERSON_NAME] is presenting Director fullscreen Subject fullscreen [PERSON_NAME…" at bounding box center [654, 356] width 1309 height 534
click at [1049, 671] on span "button" at bounding box center [1044, 673] width 26 height 12
click at [1046, 675] on span "button" at bounding box center [1048, 673] width 9 height 9
click at [1048, 672] on span "button" at bounding box center [1044, 673] width 26 height 12
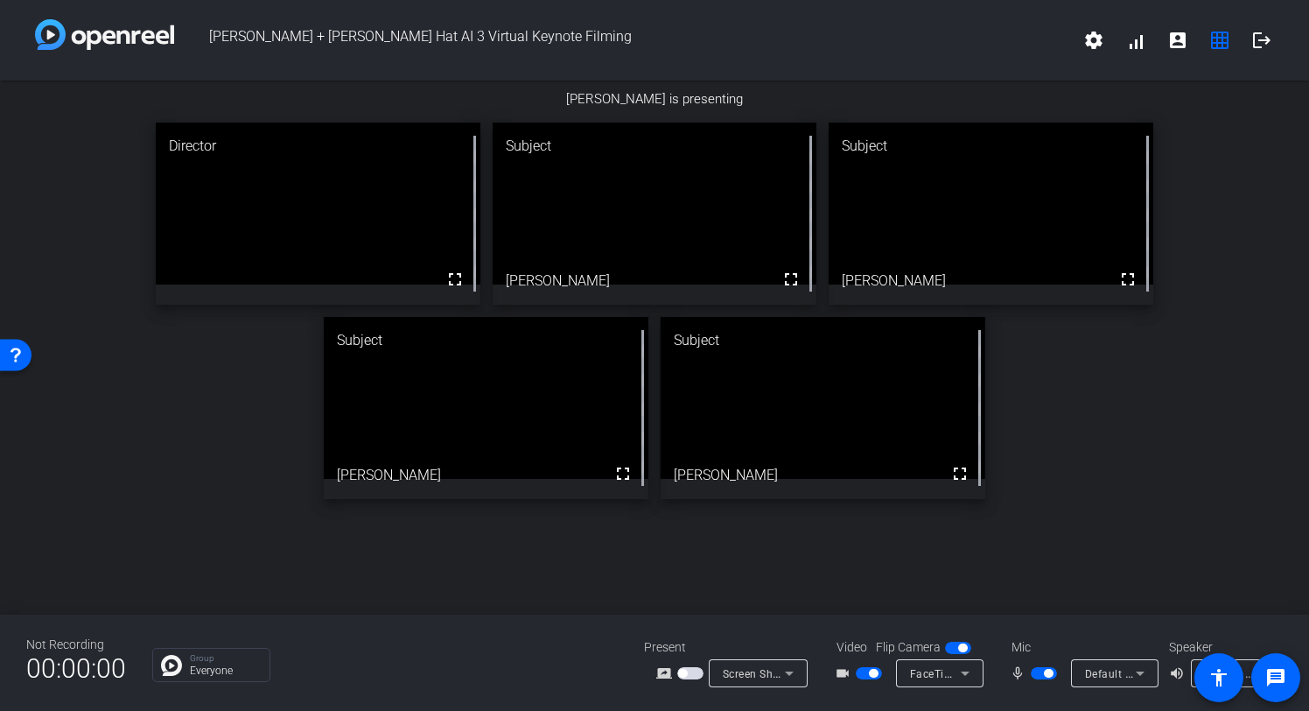
click at [1047, 672] on span "button" at bounding box center [1048, 673] width 9 height 9
click at [642, 576] on div "[PERSON_NAME] is presenting Director fullscreen Subject fullscreen [PERSON_NAME…" at bounding box center [654, 356] width 1309 height 534
click at [1037, 536] on div "[PERSON_NAME] is presenting Director fullscreen Subject fullscreen [PERSON_NAME…" at bounding box center [654, 356] width 1309 height 534
click at [1043, 673] on span "button" at bounding box center [1044, 673] width 26 height 12
click at [1046, 672] on span "button" at bounding box center [1048, 673] width 9 height 9
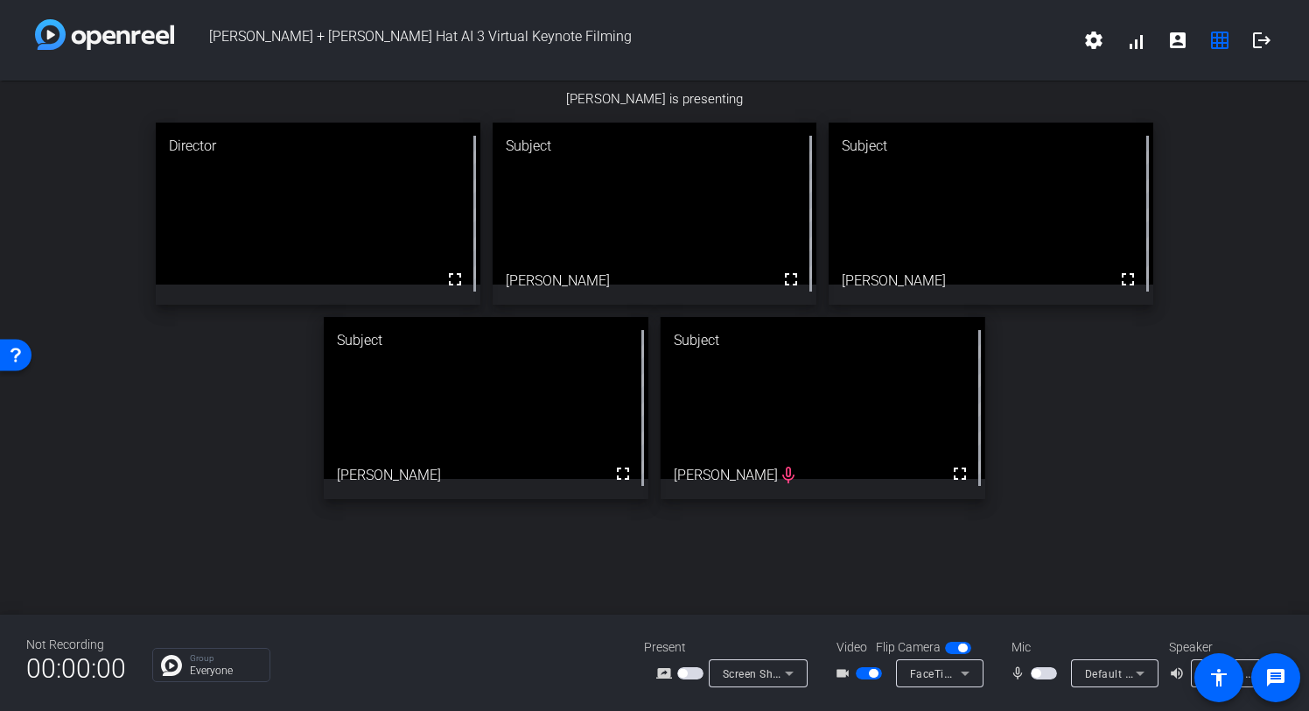
click at [1045, 672] on span "button" at bounding box center [1044, 673] width 26 height 12
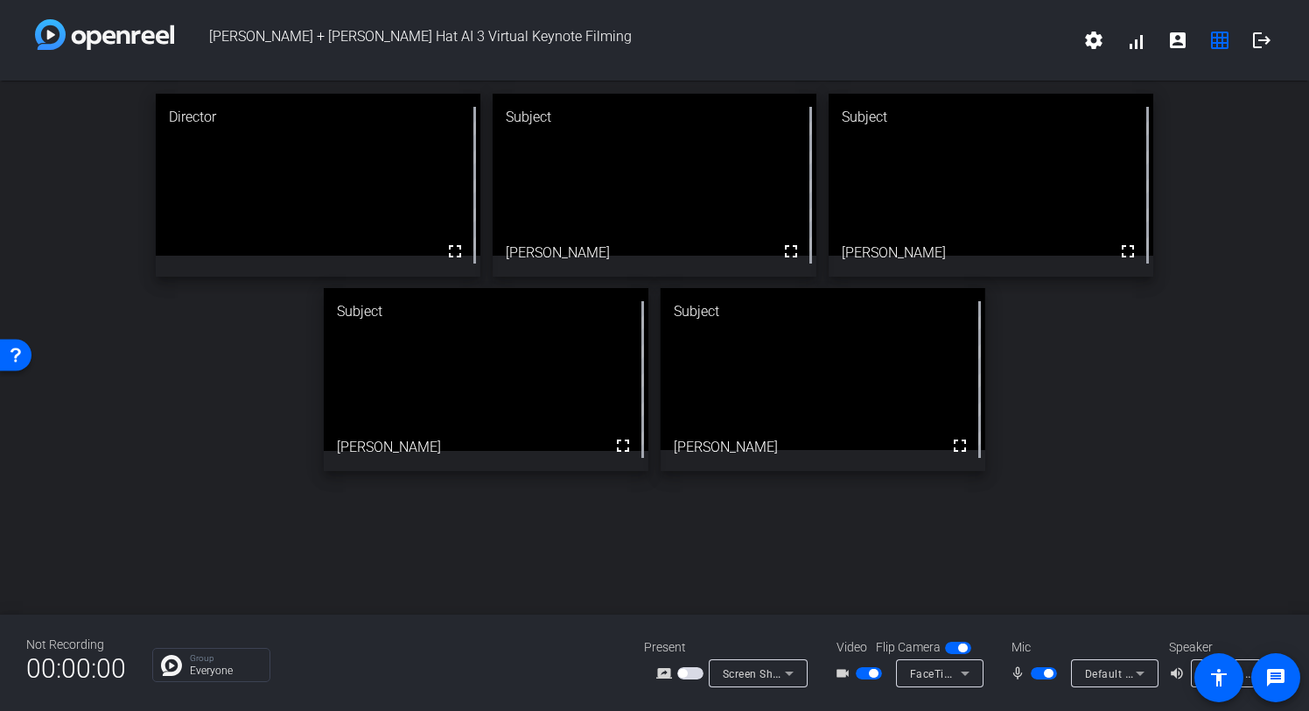
click at [1047, 675] on span "button" at bounding box center [1048, 673] width 9 height 9
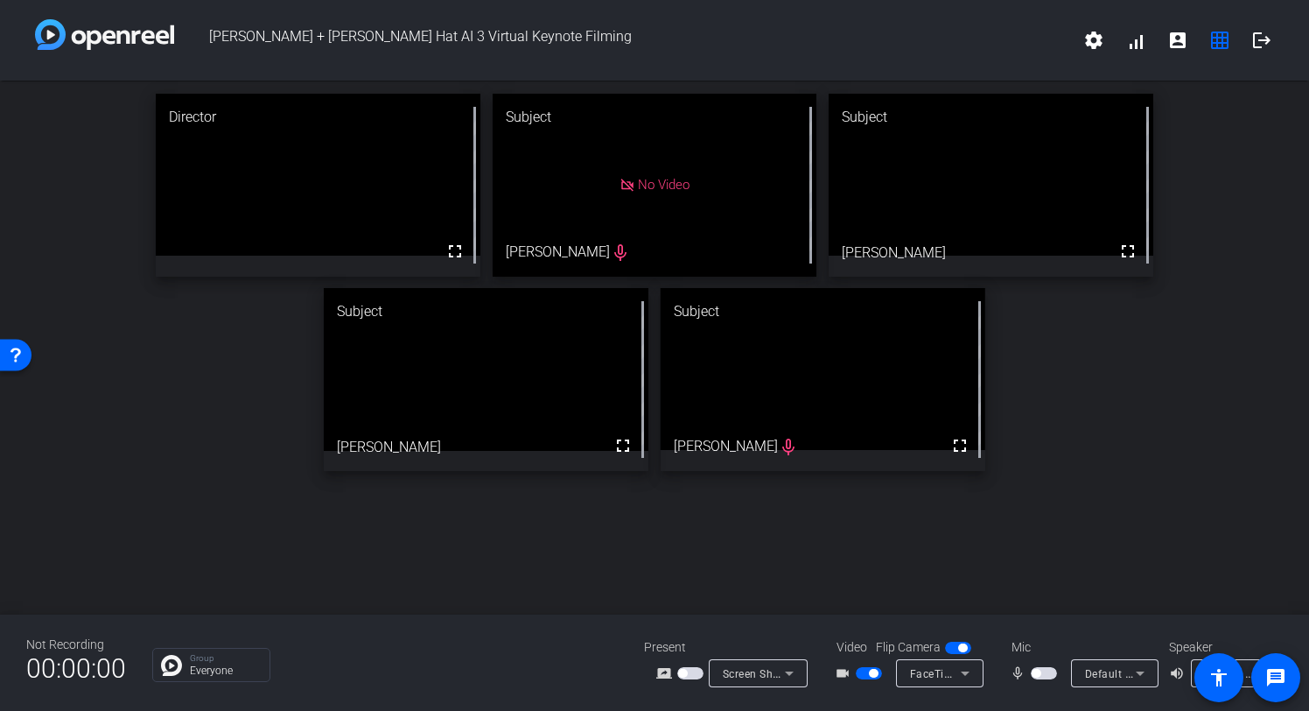
click at [873, 675] on span "button" at bounding box center [873, 673] width 9 height 9
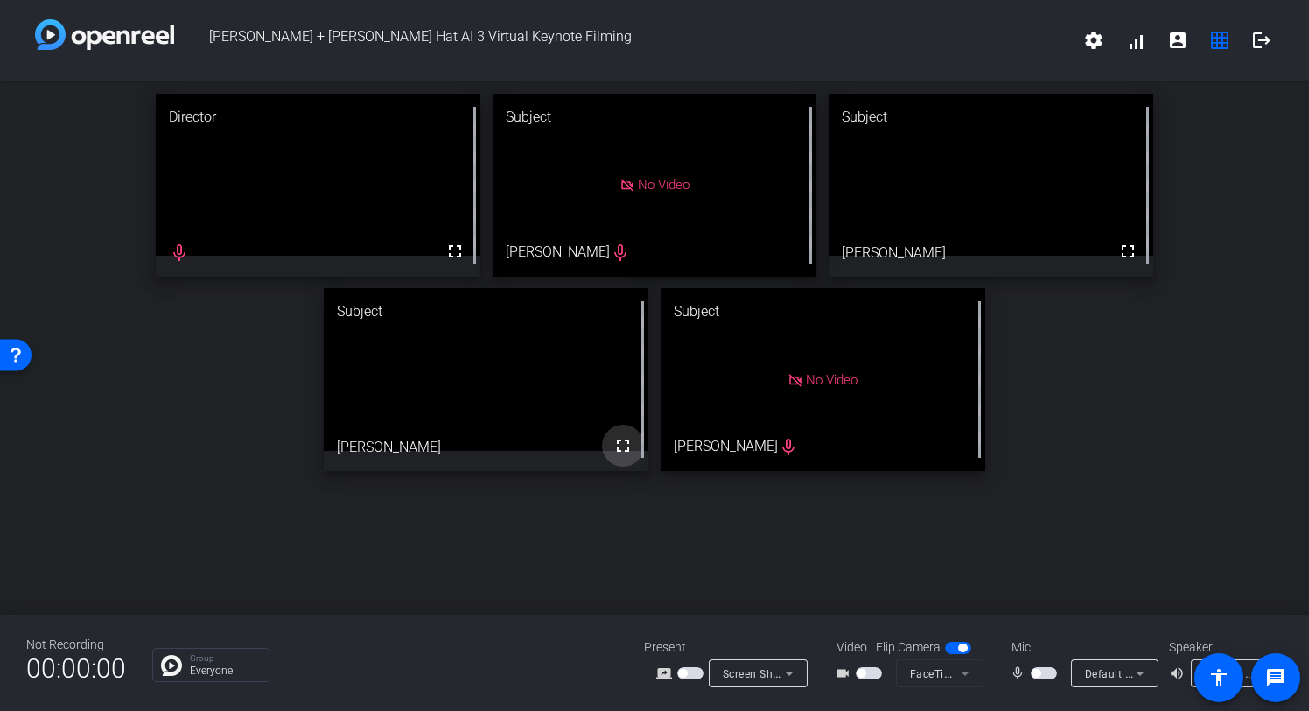
click at [623, 447] on mat-icon "fullscreen" at bounding box center [623, 445] width 21 height 21
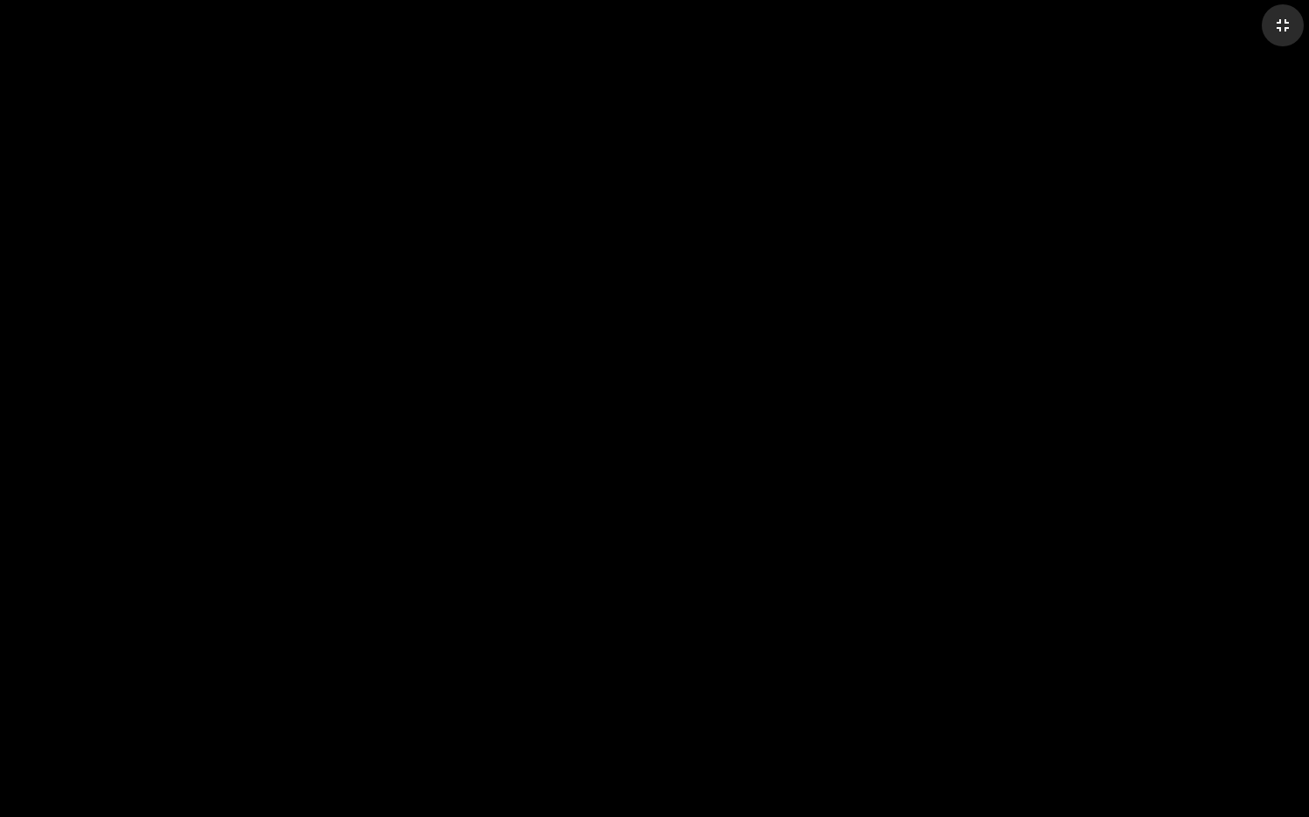
click at [1283, 31] on mat-icon "fullscreen_exit" at bounding box center [1283, 25] width 21 height 21
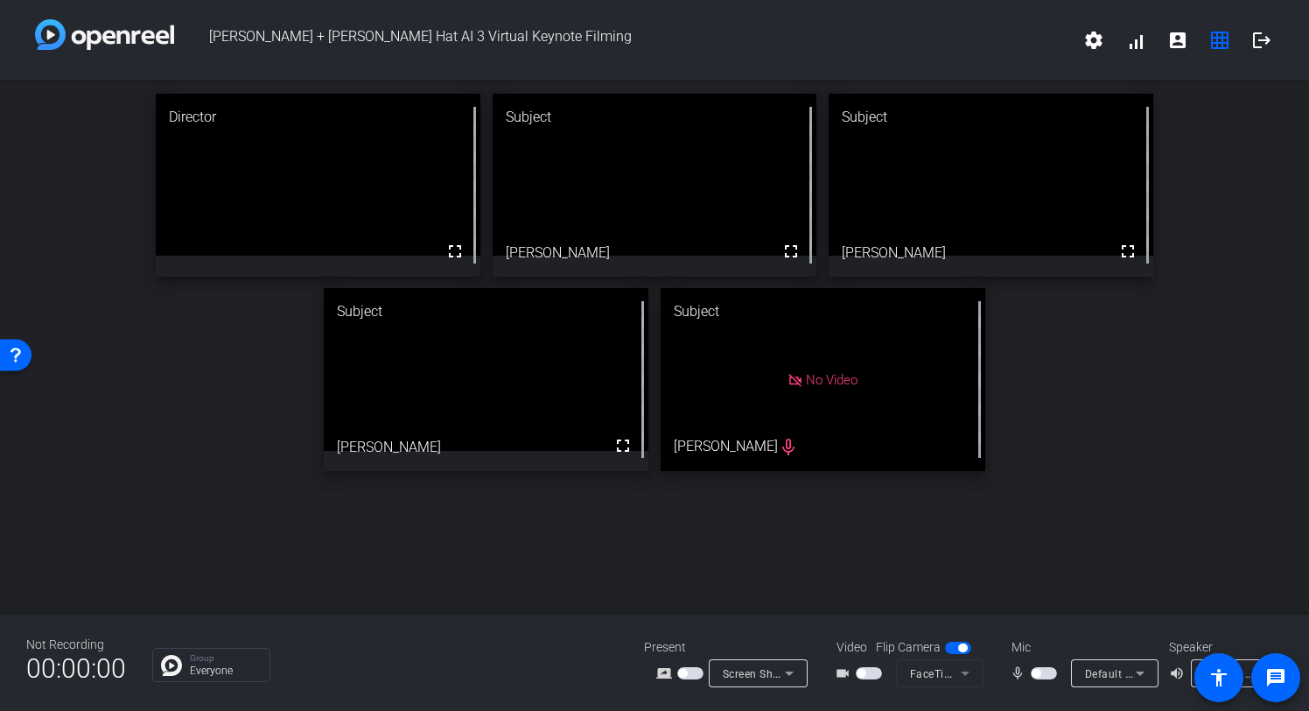
click at [1042, 673] on span "button" at bounding box center [1044, 673] width 26 height 12
click at [1045, 672] on span "button" at bounding box center [1048, 673] width 9 height 9
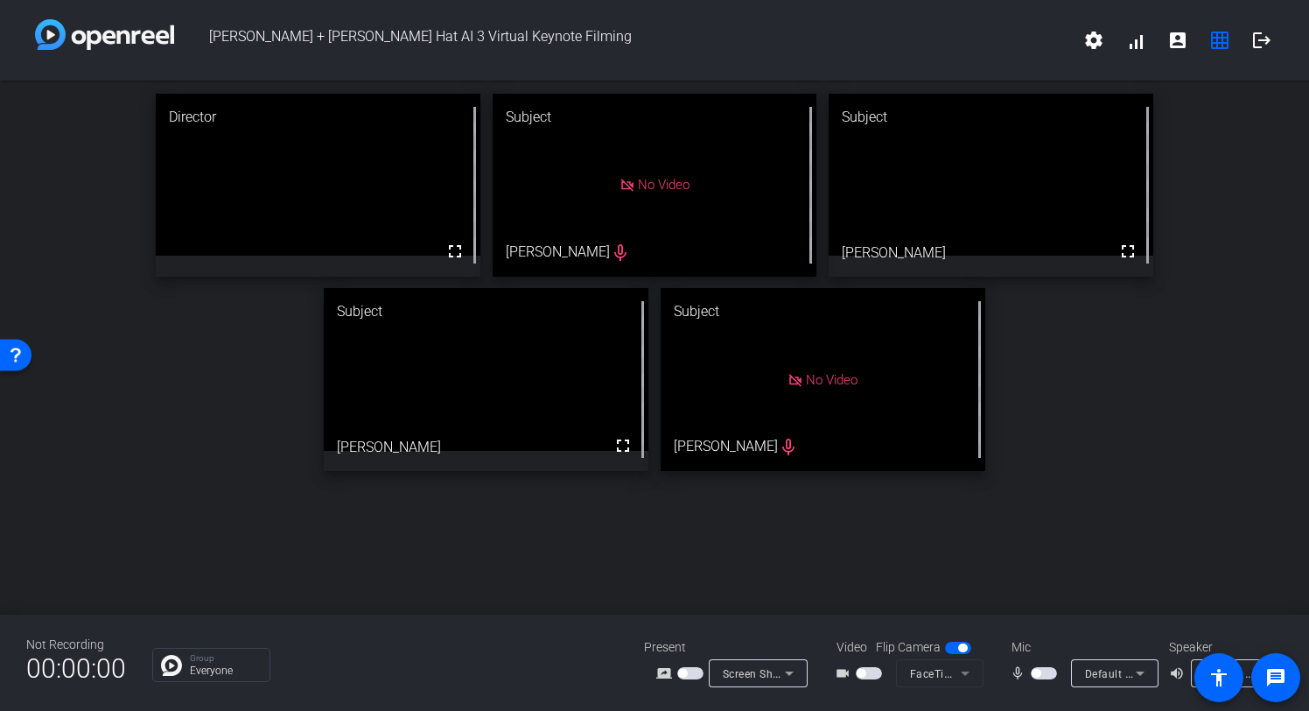
drag, startPoint x: 874, startPoint y: 561, endPoint x: 816, endPoint y: 566, distance: 58.9
click at [867, 561] on div "Director fullscreen Subject No Video [PERSON_NAME] mic_none Subject fullscreen …" at bounding box center [654, 348] width 1309 height 534
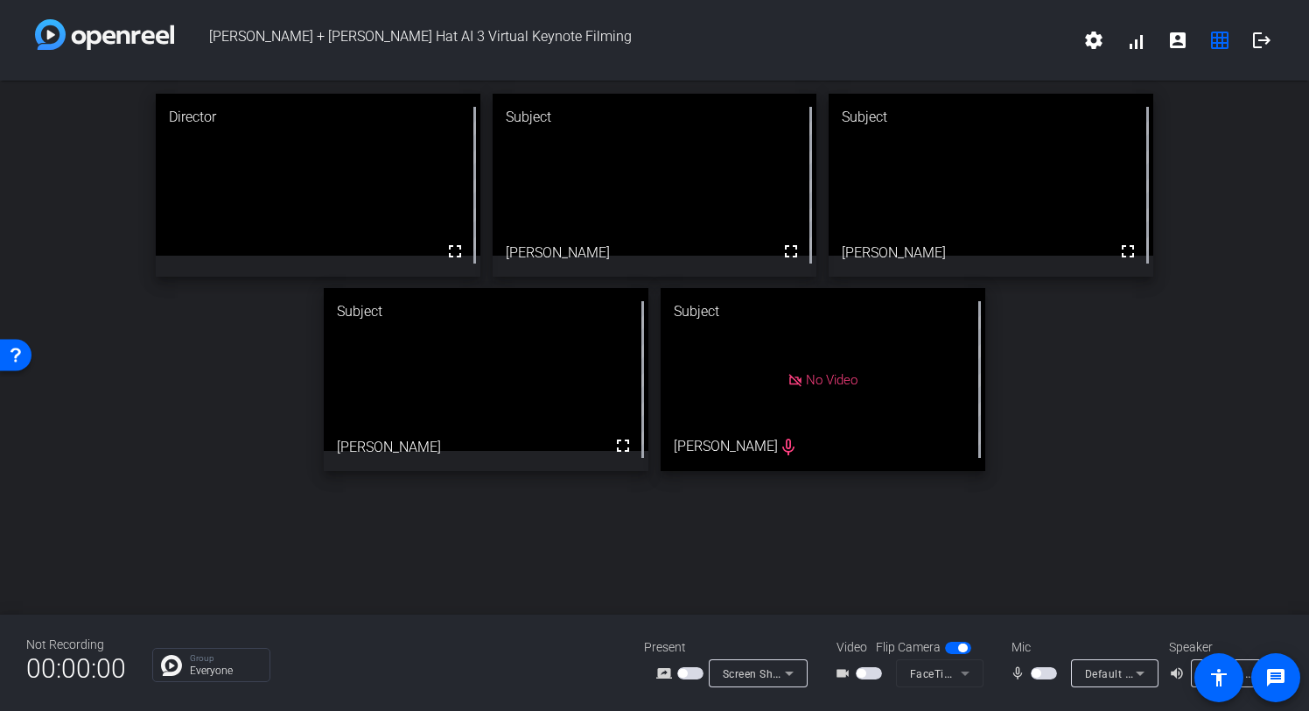
drag, startPoint x: 882, startPoint y: 672, endPoint x: 869, endPoint y: 674, distance: 13.2
click at [880, 673] on div at bounding box center [871, 673] width 30 height 12
click at [869, 674] on span "button" at bounding box center [869, 673] width 26 height 12
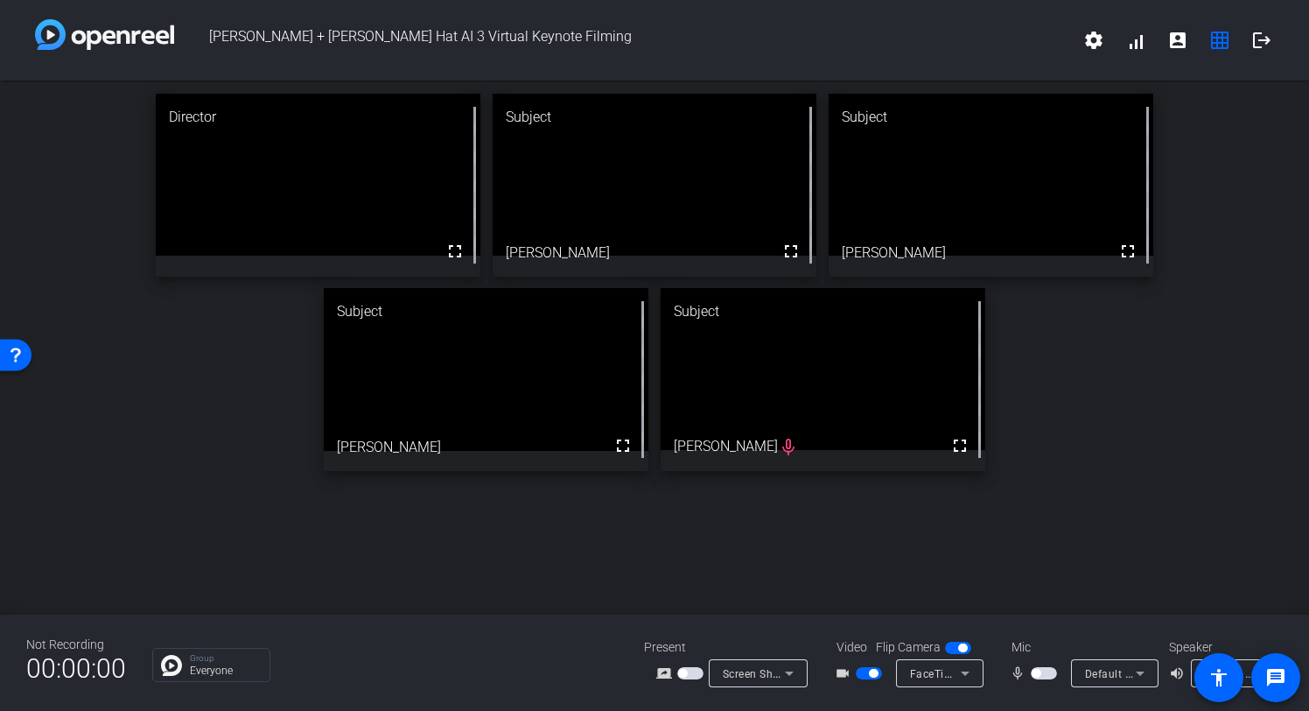
drag, startPoint x: 937, startPoint y: 536, endPoint x: 870, endPoint y: 607, distance: 98.5
click at [936, 536] on div "Director fullscreen Subject fullscreen [PERSON_NAME] Subject fullscreen [PERSON…" at bounding box center [654, 348] width 1309 height 534
click at [1041, 675] on span "button" at bounding box center [1044, 673] width 26 height 12
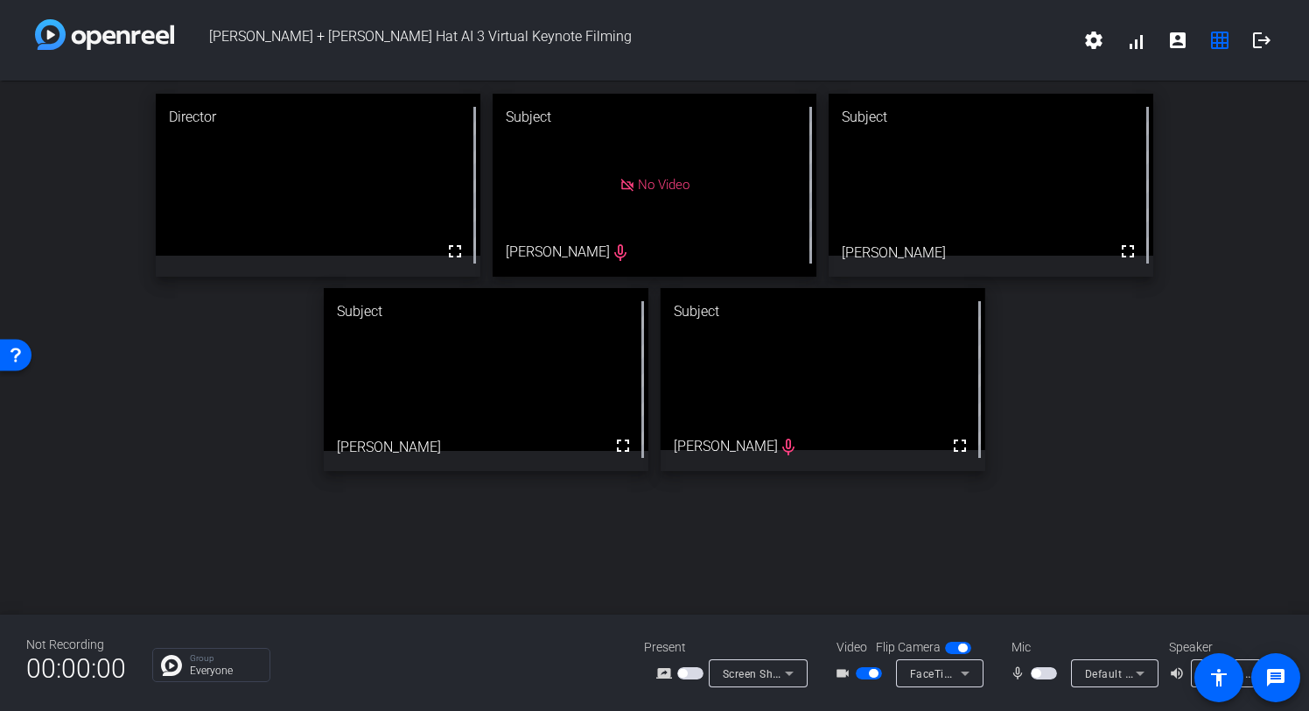
click at [872, 670] on span "button" at bounding box center [873, 673] width 9 height 9
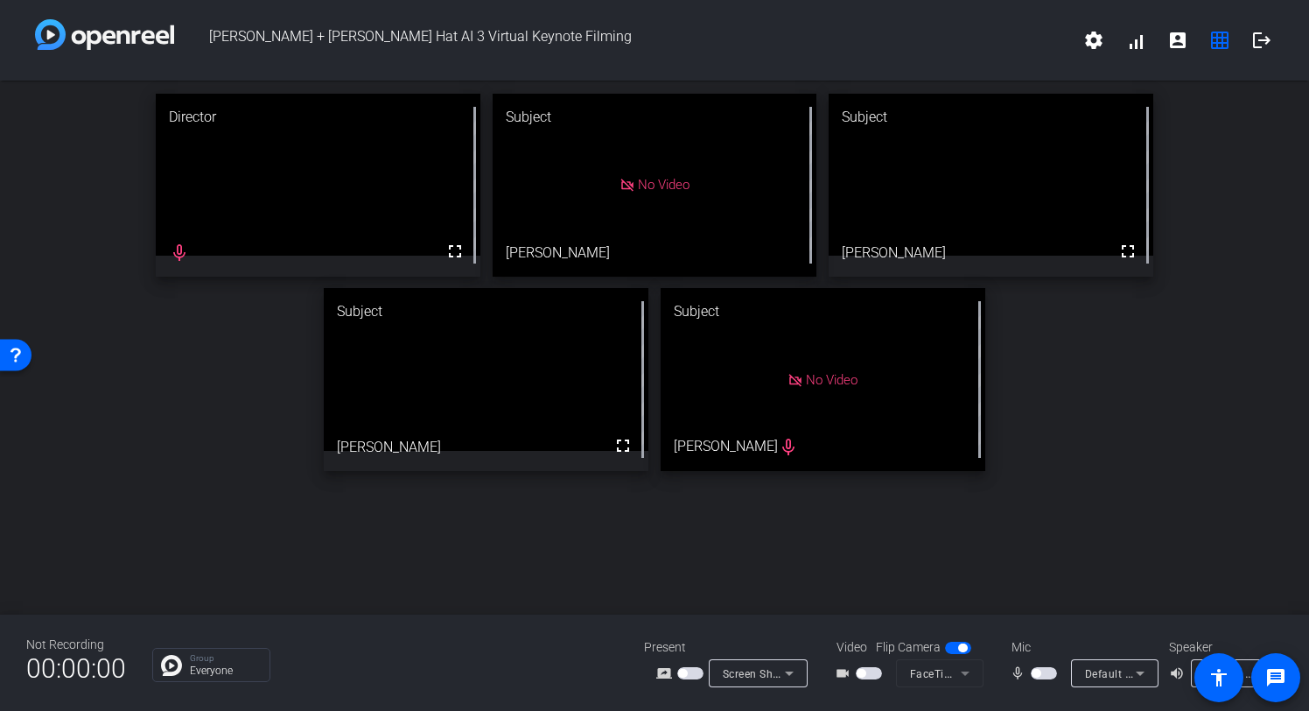
click at [1043, 671] on span "button" at bounding box center [1044, 673] width 26 height 12
drag, startPoint x: 873, startPoint y: 674, endPoint x: 982, endPoint y: 670, distance: 108.6
click at [875, 673] on span "button" at bounding box center [869, 673] width 26 height 12
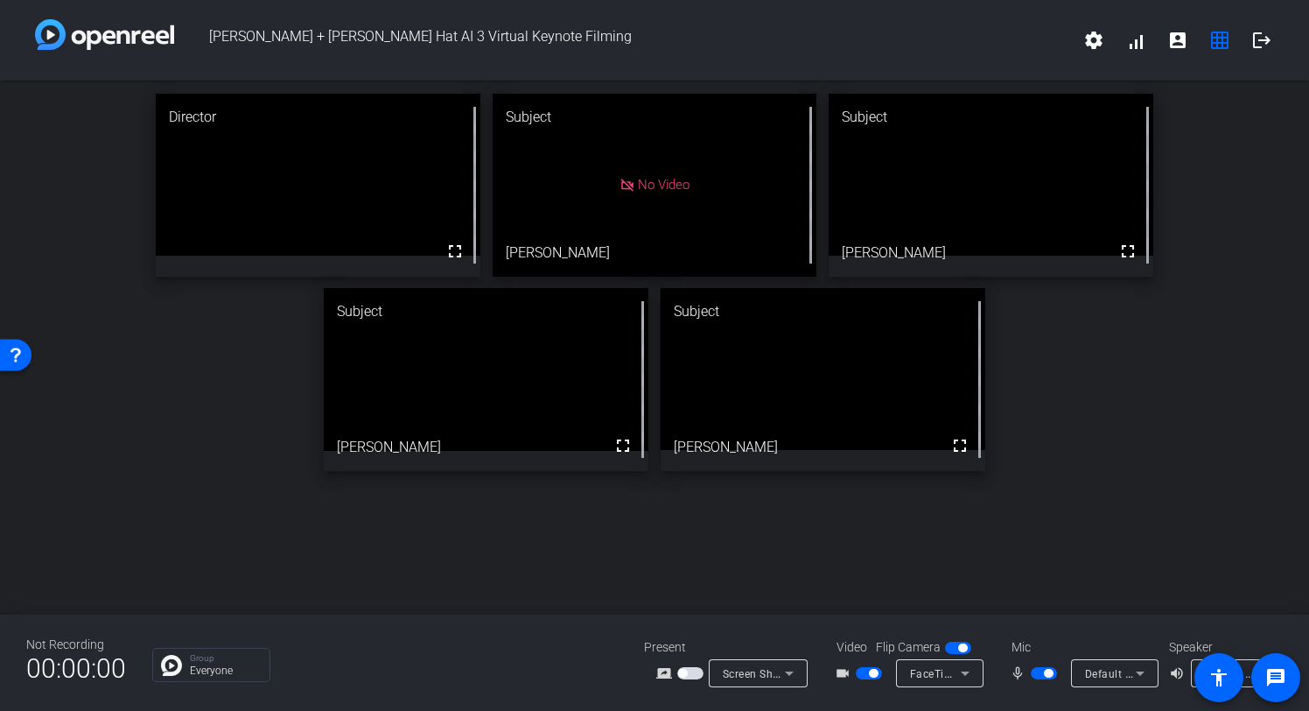
click at [1043, 670] on span "button" at bounding box center [1044, 673] width 26 height 12
click at [869, 671] on span "button" at bounding box center [873, 673] width 9 height 9
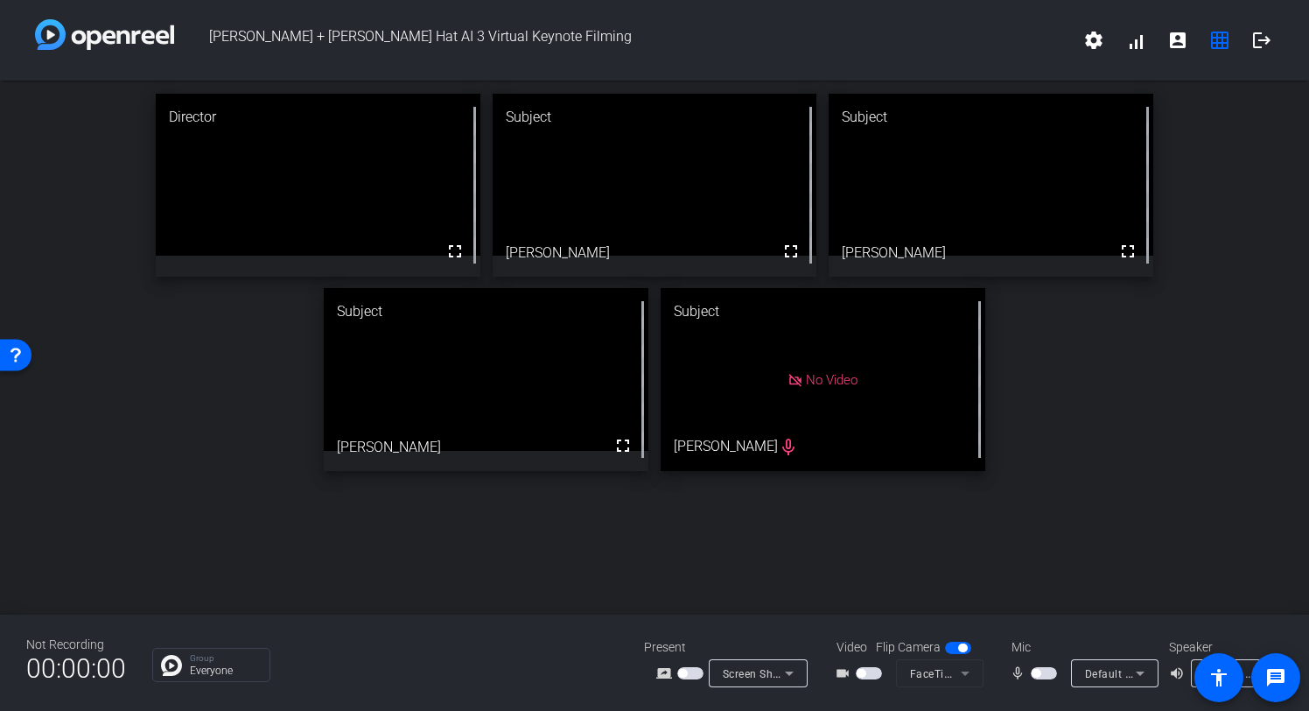
click at [876, 674] on span "button" at bounding box center [869, 673] width 26 height 12
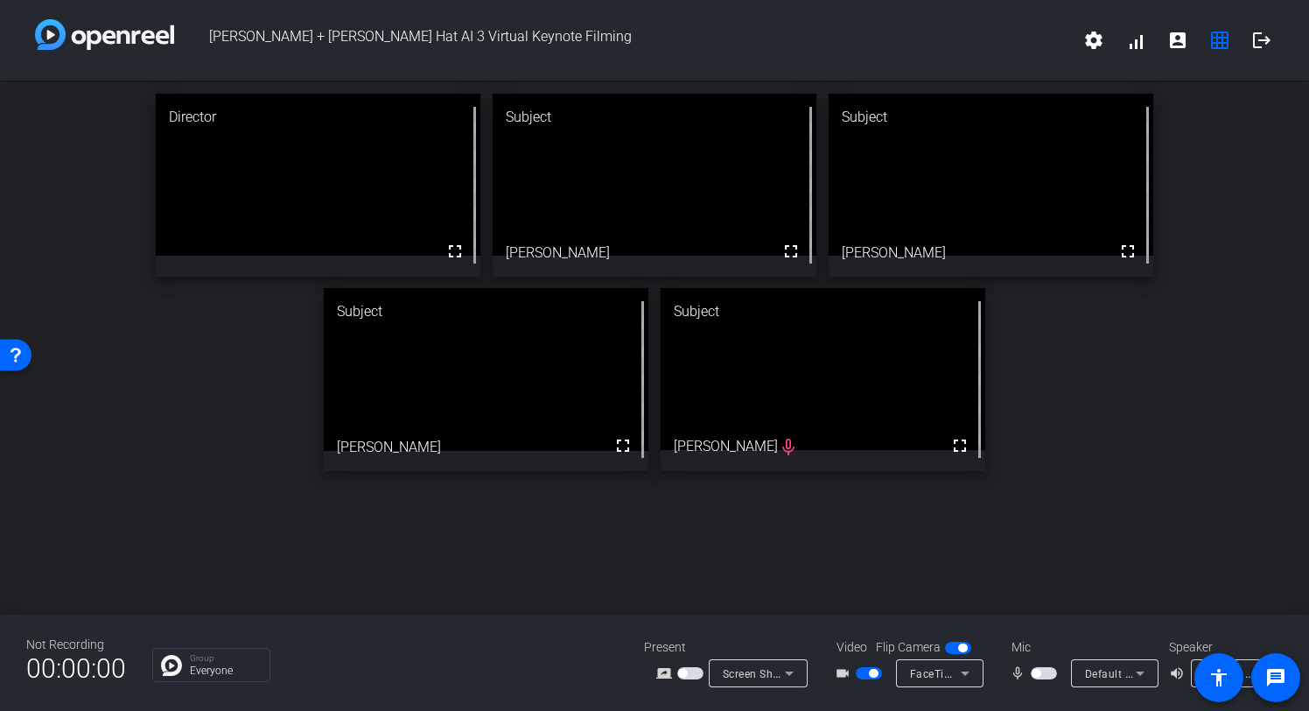
drag, startPoint x: 955, startPoint y: 486, endPoint x: 1027, endPoint y: 563, distance: 105.3
click at [957, 488] on div "Director fullscreen Subject fullscreen [PERSON_NAME] Subject fullscreen [PERSON…" at bounding box center [654, 348] width 1309 height 534
click at [1100, 559] on div "Director fullscreen Subject fullscreen [PERSON_NAME] Subject fullscreen [PERSON…" at bounding box center [654, 348] width 1309 height 534
click at [1048, 671] on span "button" at bounding box center [1044, 673] width 26 height 12
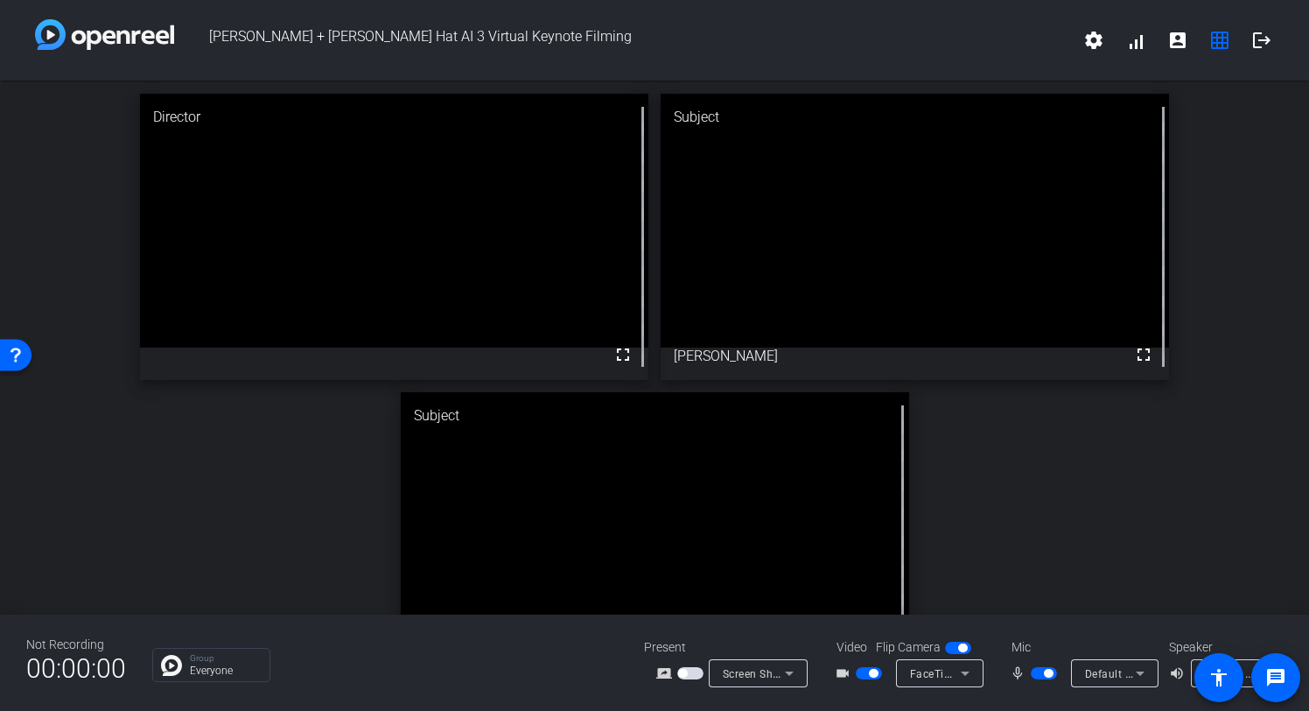
click at [1060, 448] on div "Director fullscreen Subject fullscreen [PERSON_NAME] Subject fullscreen [PERSON…" at bounding box center [654, 386] width 1309 height 610
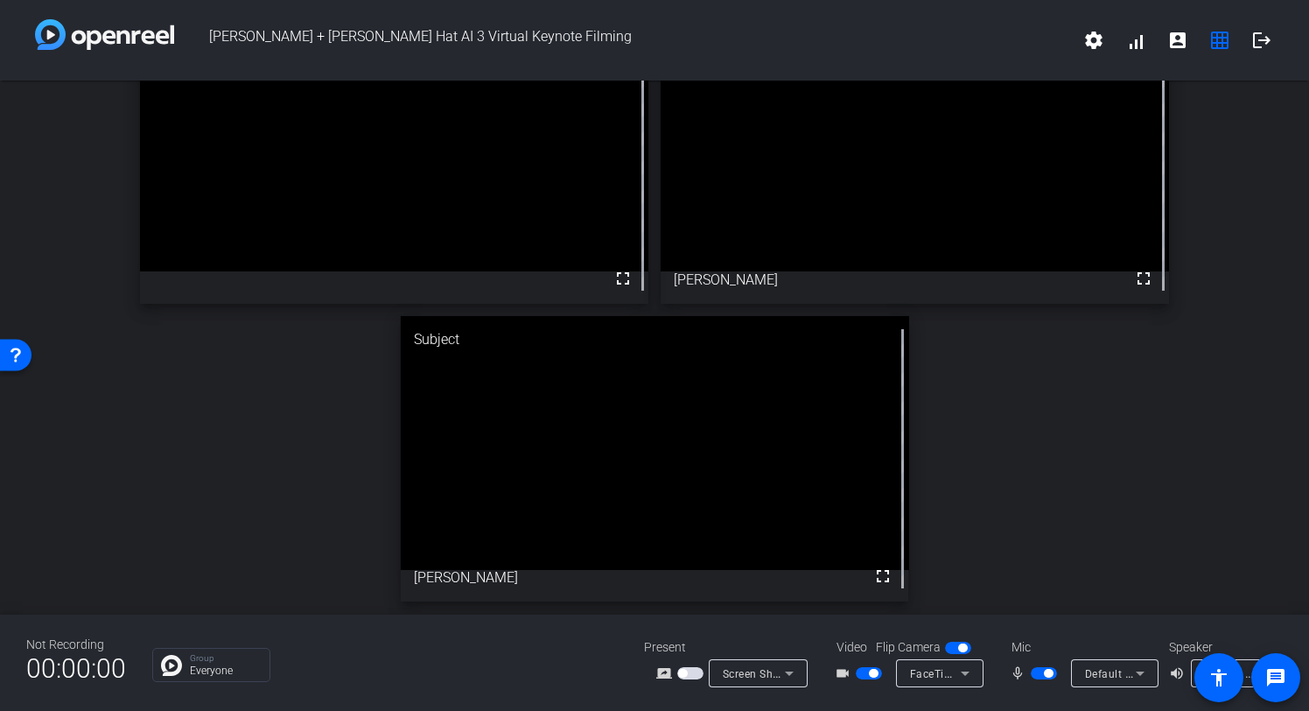
click at [1009, 434] on div "Director fullscreen Subject fullscreen [PERSON_NAME] Subject fullscreen [PERSON…" at bounding box center [654, 309] width 1309 height 610
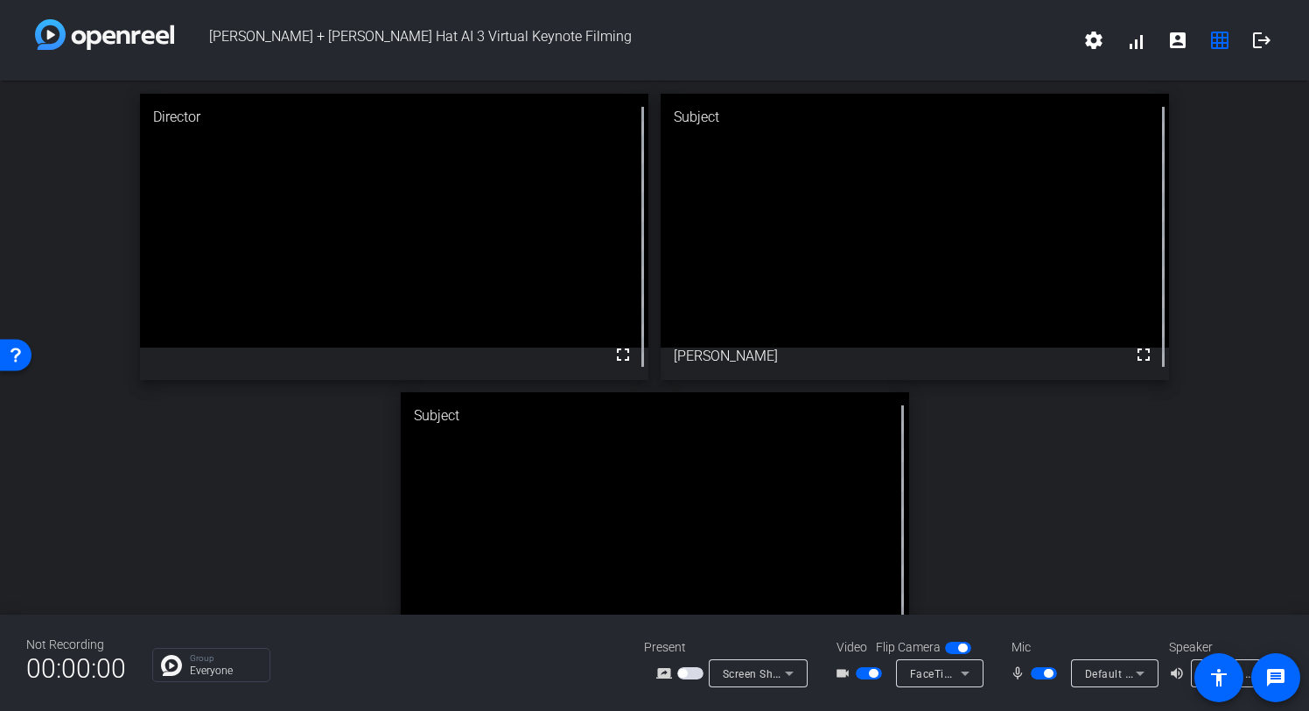
click at [1088, 512] on div "Director fullscreen Subject fullscreen [PERSON_NAME] Subject fullscreen [PERSON…" at bounding box center [654, 386] width 1309 height 610
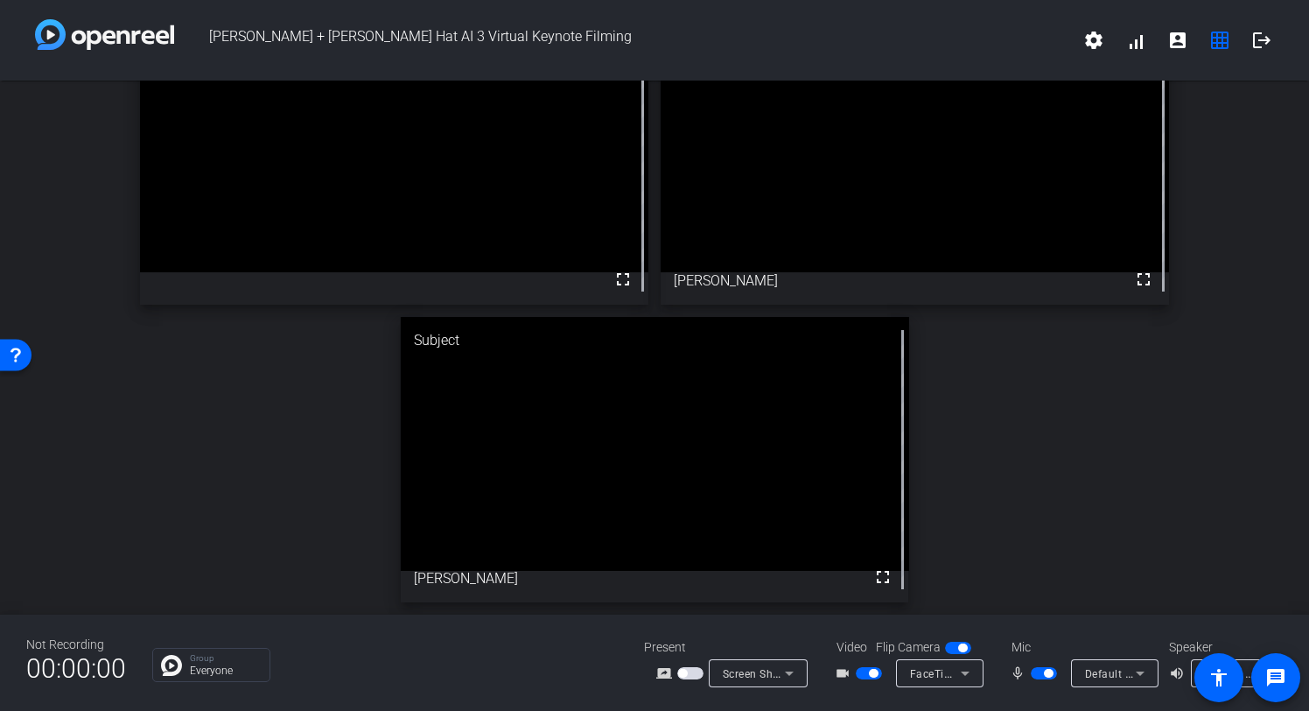
scroll to position [67, 0]
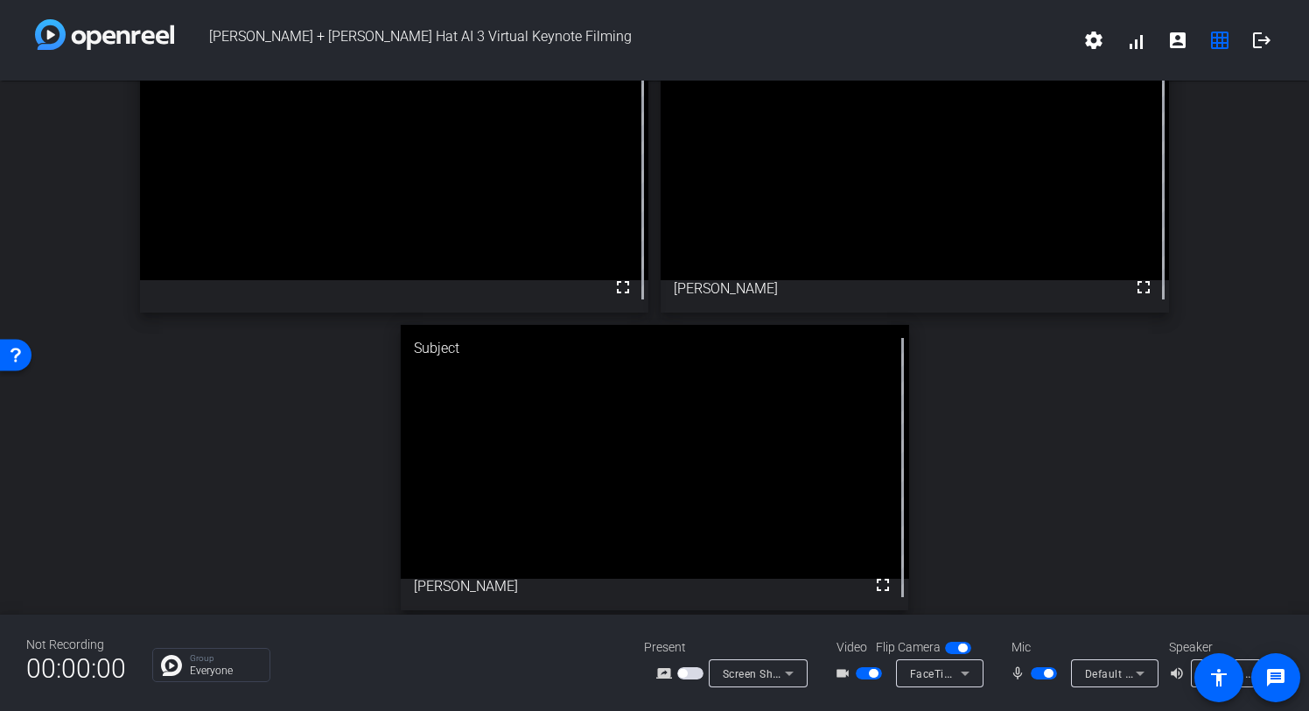
click at [1046, 672] on span "button" at bounding box center [1048, 673] width 9 height 9
click at [1047, 677] on span "button" at bounding box center [1044, 673] width 26 height 12
click at [1044, 672] on span "button" at bounding box center [1048, 673] width 9 height 9
click at [1044, 672] on span "button" at bounding box center [1044, 673] width 26 height 12
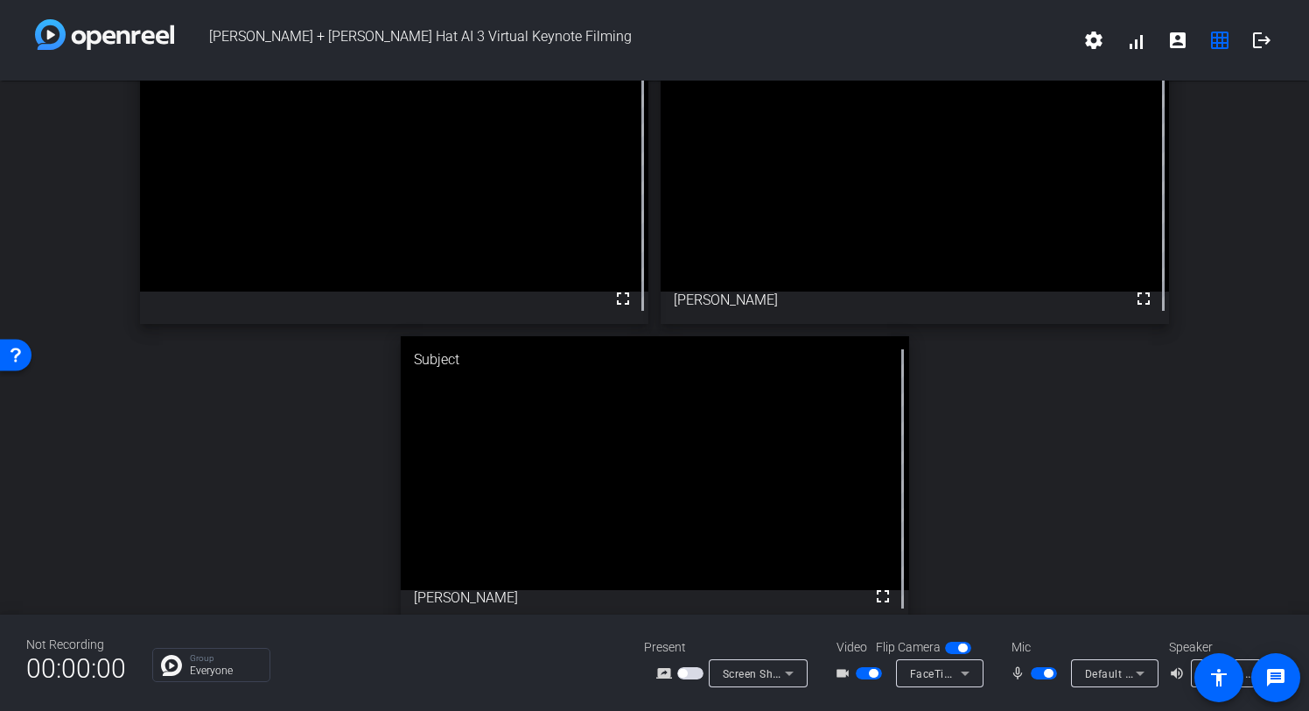
scroll to position [44, 0]
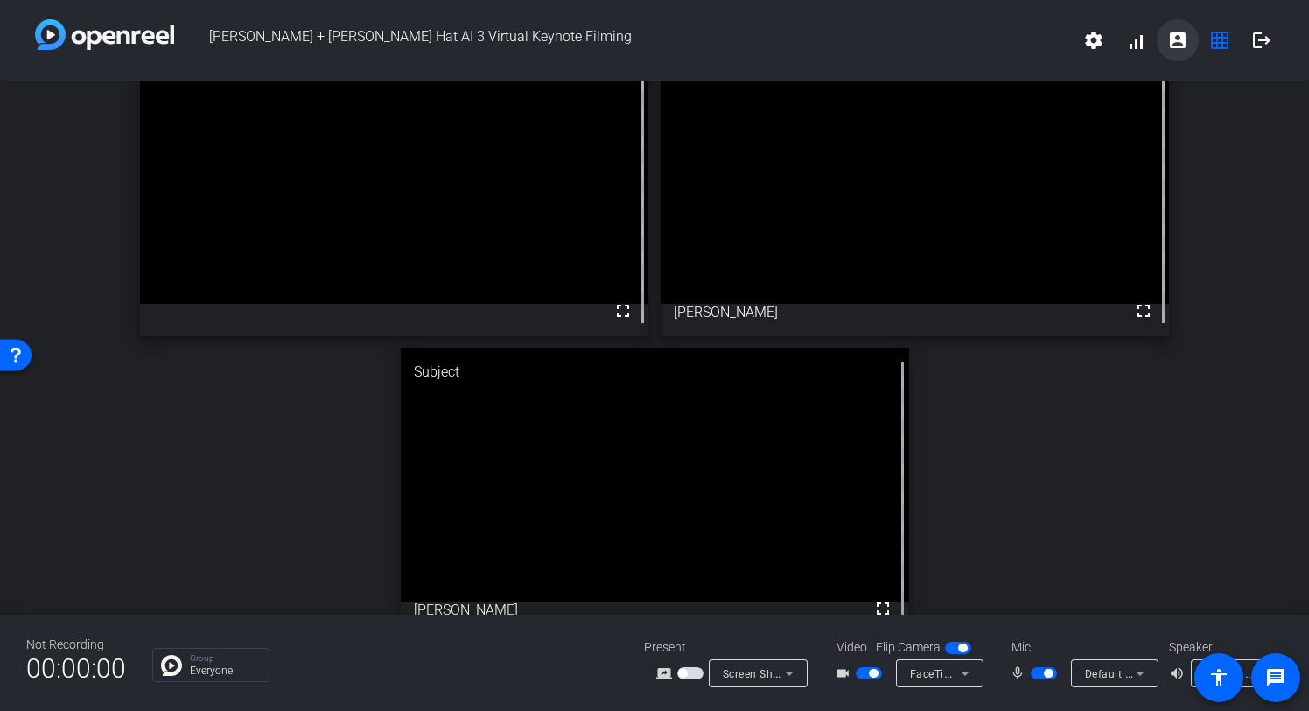
click at [1178, 42] on mat-icon "account_box" at bounding box center [1178, 40] width 21 height 21
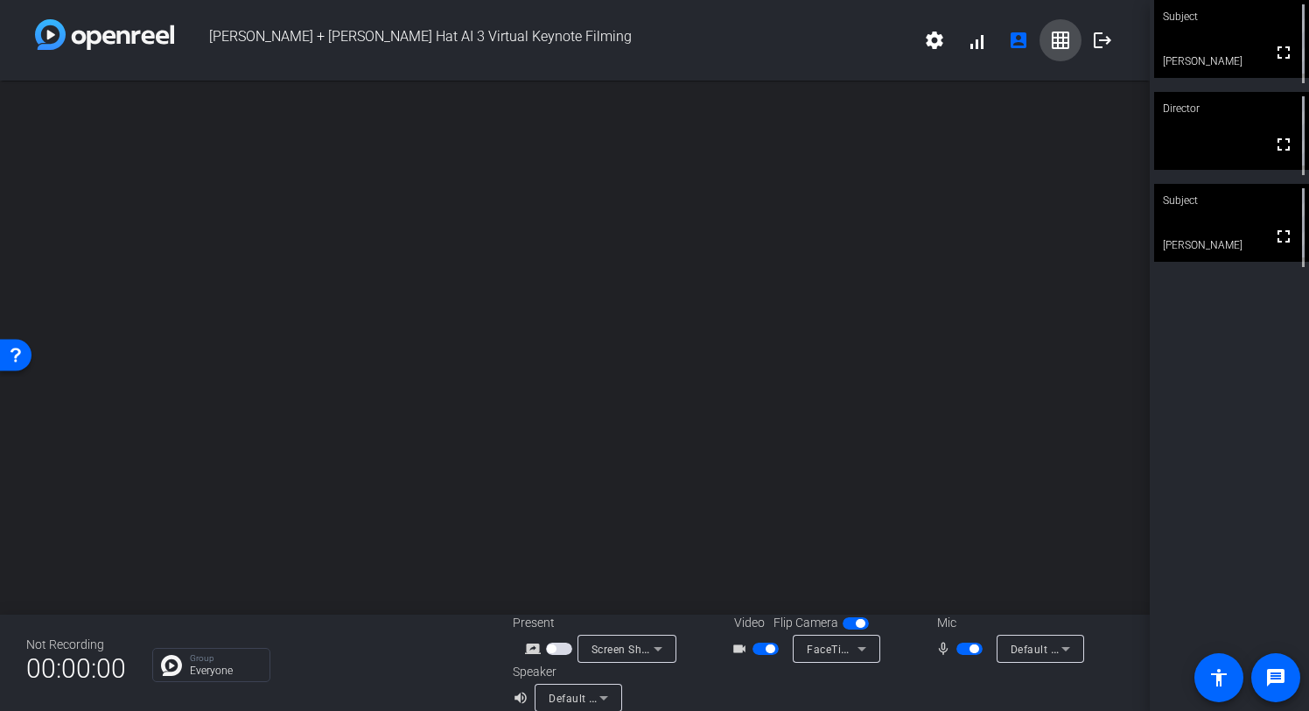
click at [1064, 47] on mat-icon "grid_on" at bounding box center [1060, 40] width 21 height 21
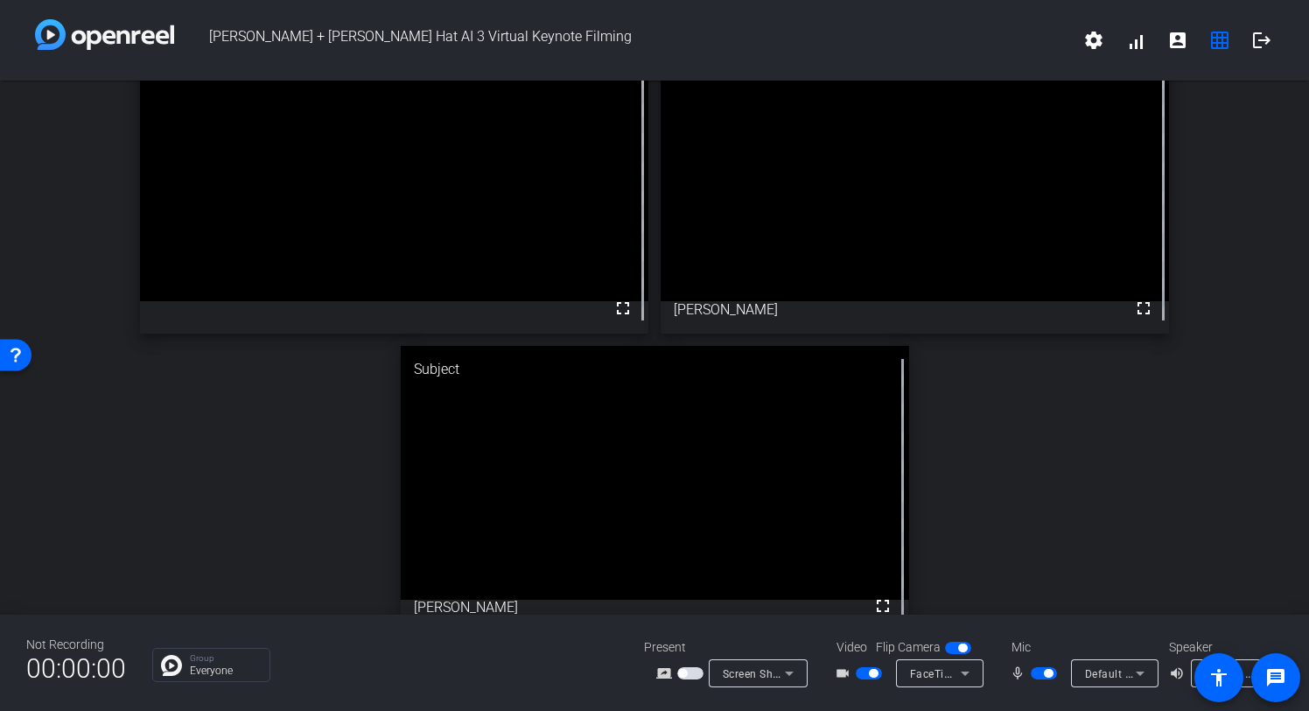
scroll to position [45, 0]
